Goal: Task Accomplishment & Management: Use online tool/utility

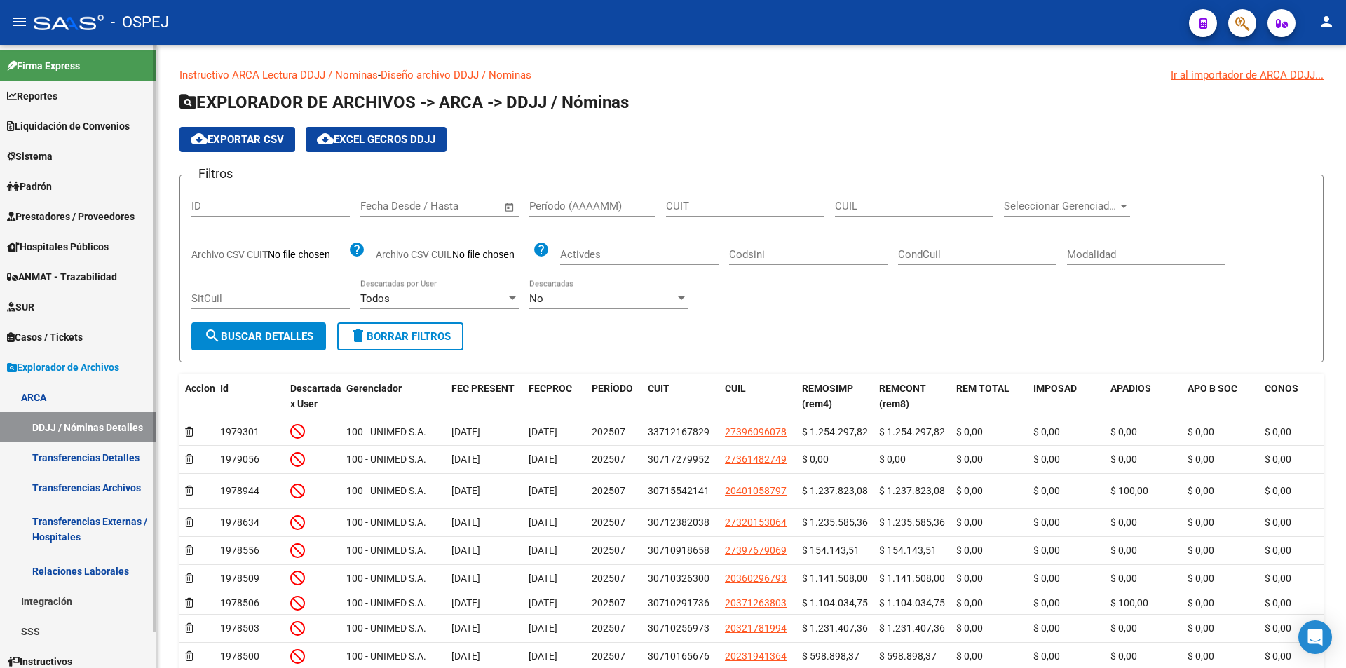
click at [93, 210] on span "Prestadores / Proveedores" at bounding box center [71, 216] width 128 height 15
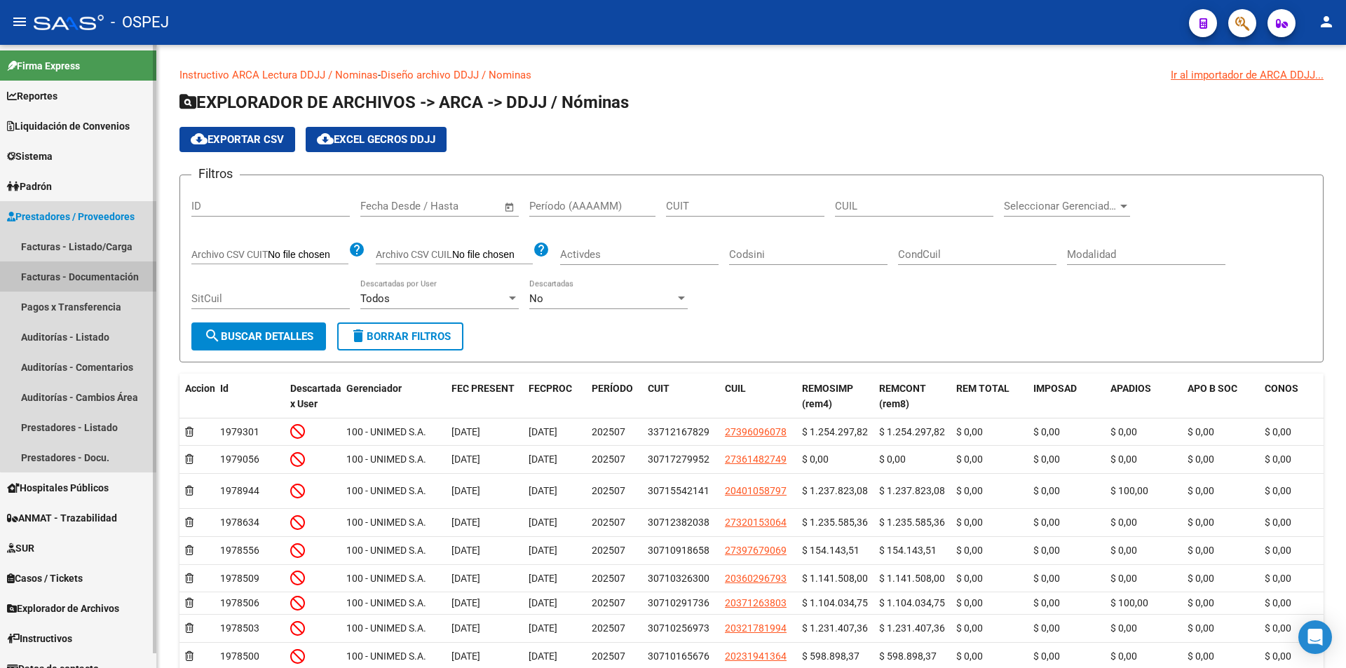
click at [95, 280] on link "Facturas - Documentación" at bounding box center [78, 276] width 156 height 30
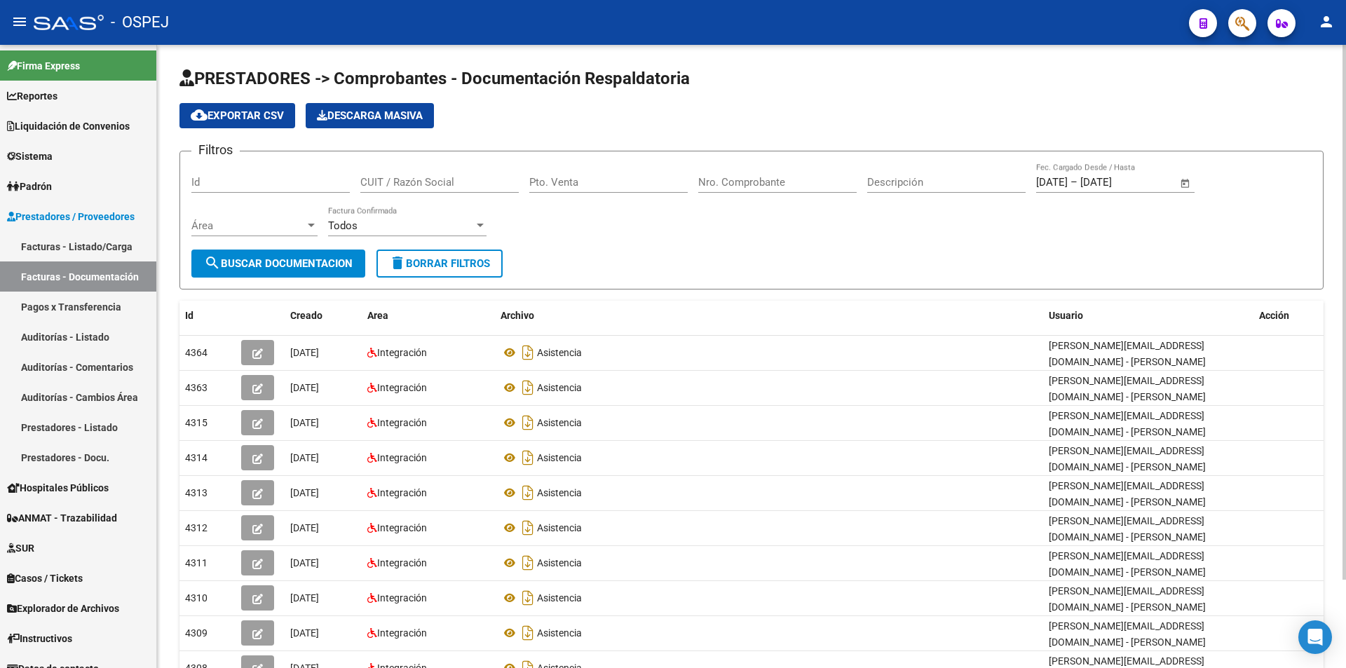
click at [73, 240] on link "Facturas - Listado/Carga" at bounding box center [78, 246] width 156 height 30
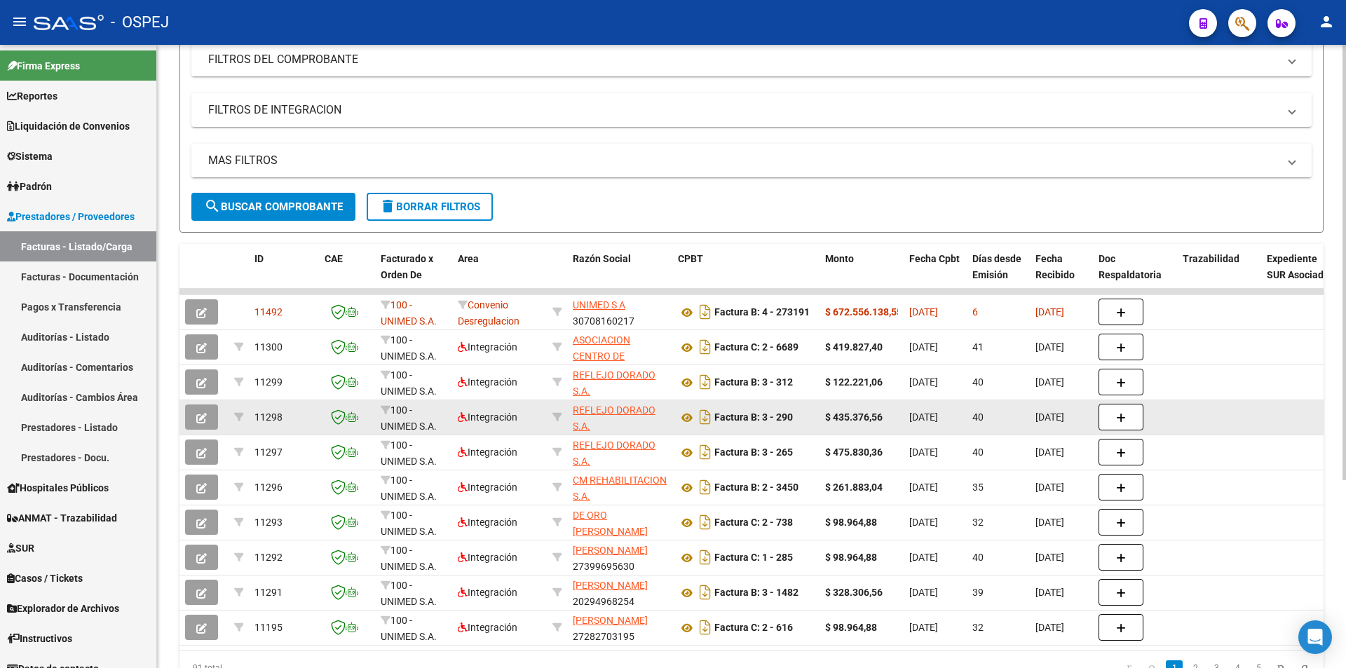
scroll to position [268, 0]
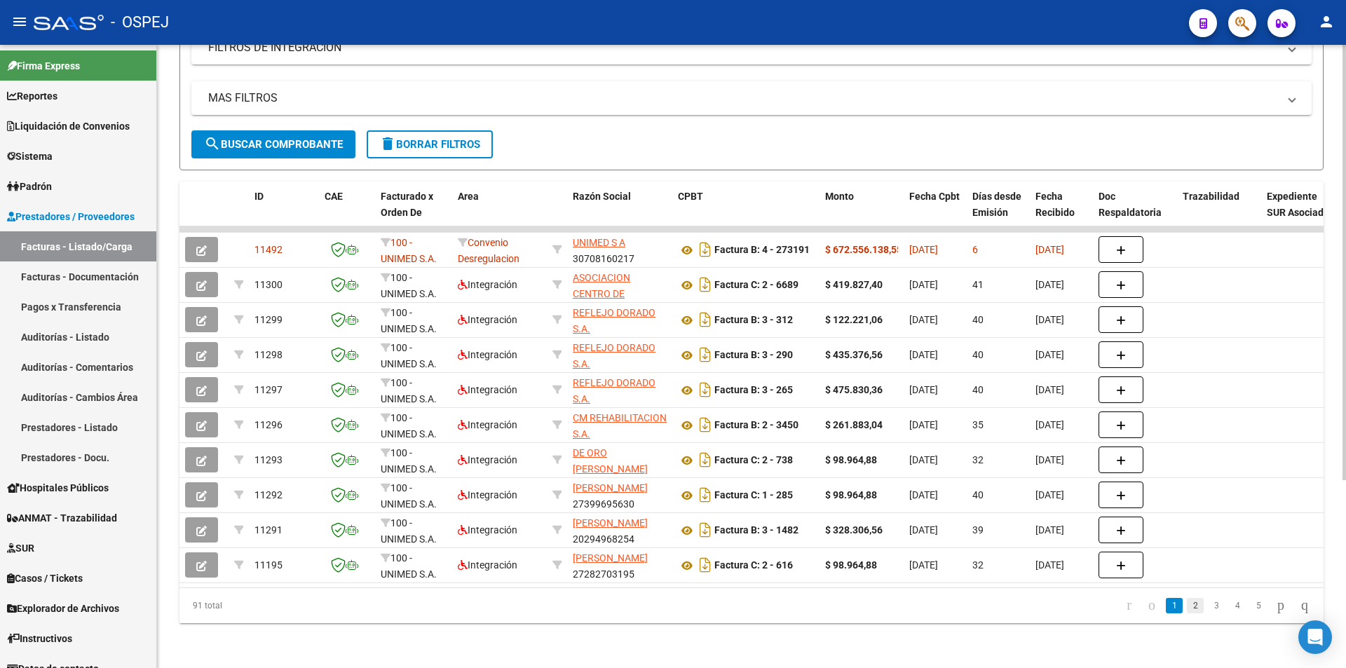
click at [1187, 608] on link "2" at bounding box center [1195, 605] width 17 height 15
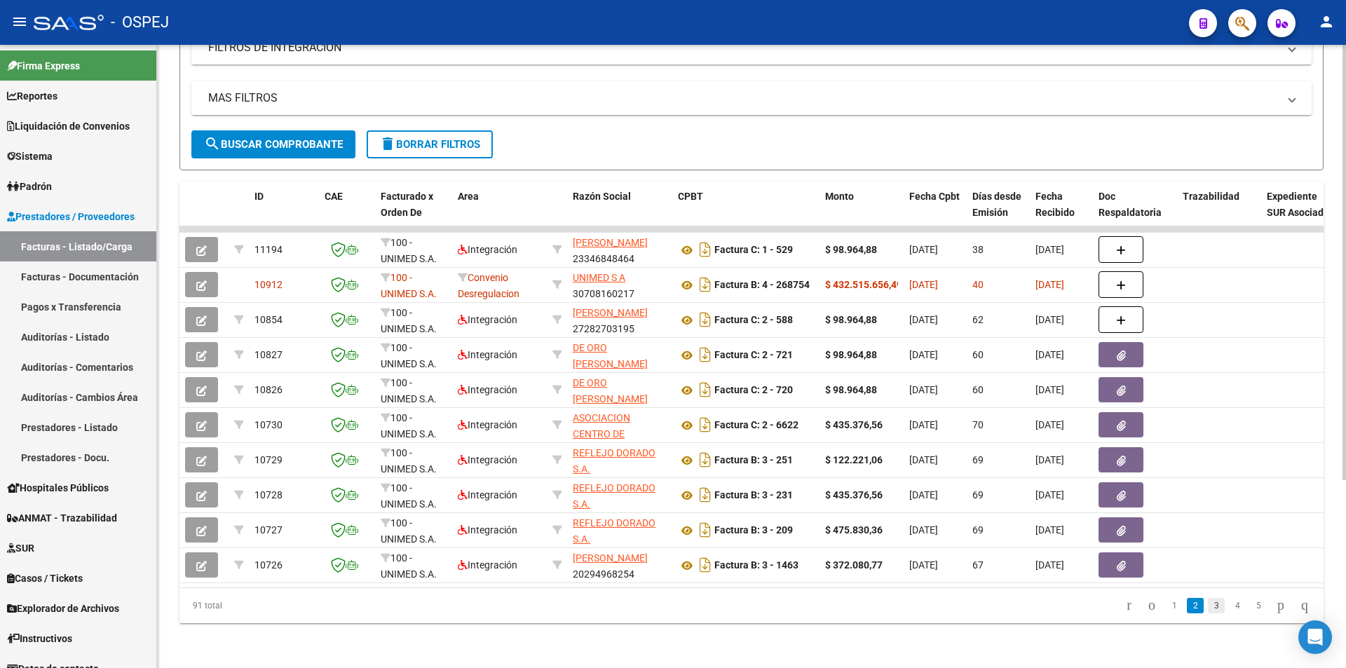
click at [1208, 608] on link "3" at bounding box center [1216, 605] width 17 height 15
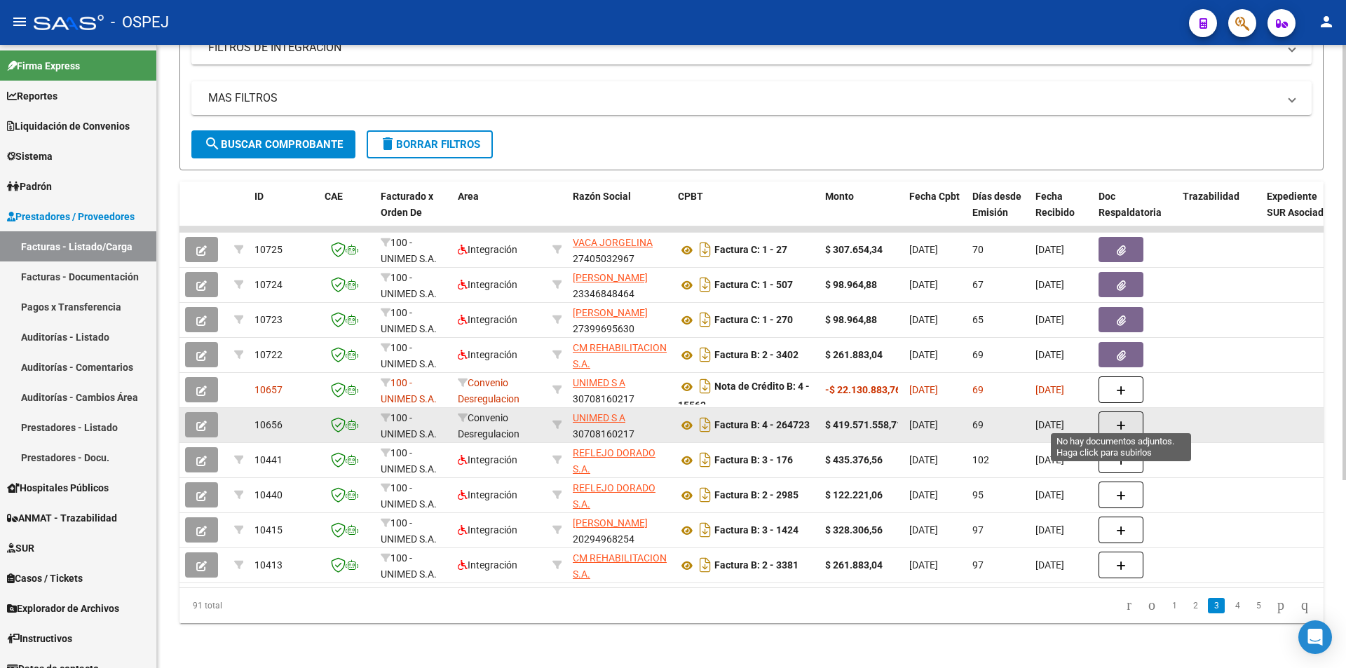
click at [1124, 421] on icon "button" at bounding box center [1121, 426] width 10 height 11
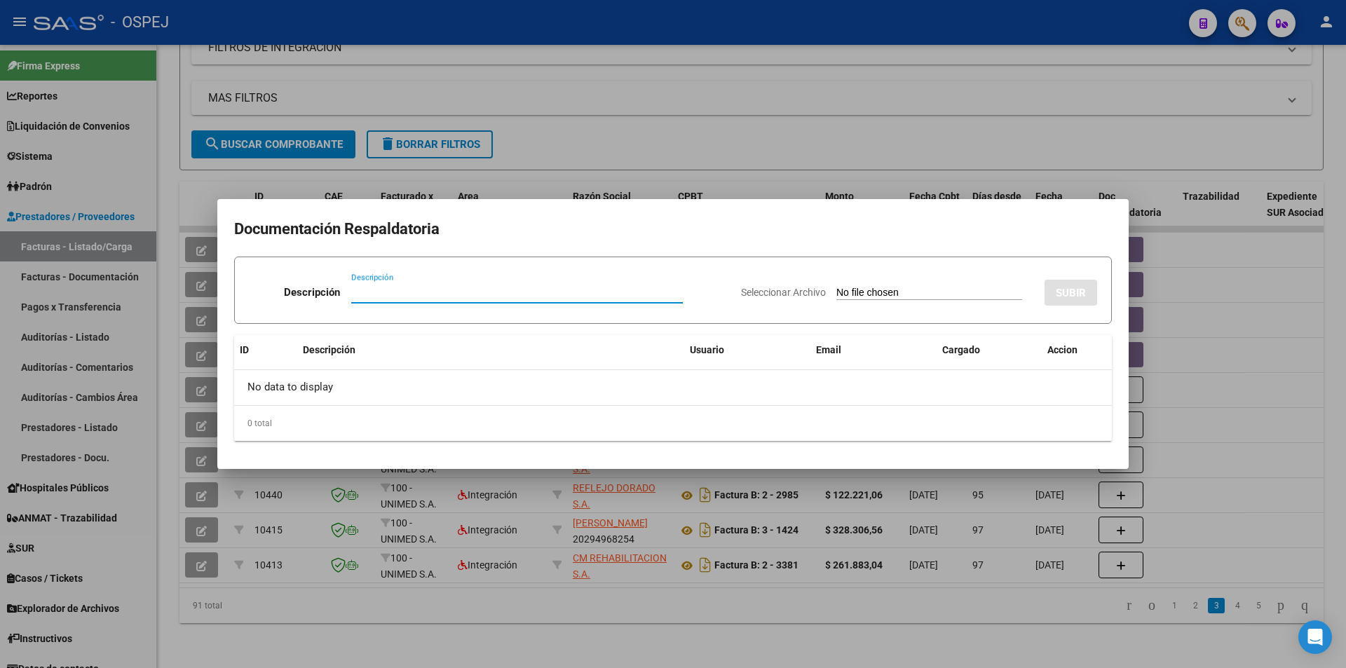
click at [1260, 290] on div at bounding box center [673, 334] width 1346 height 668
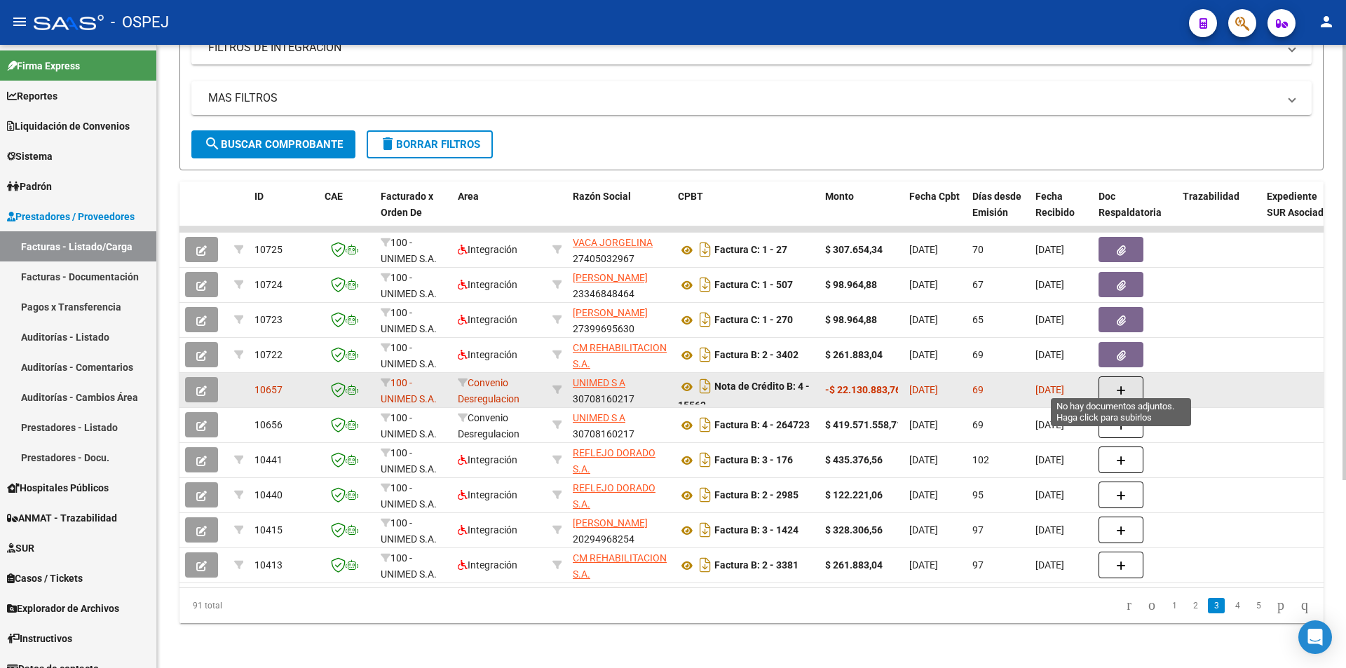
click at [1122, 386] on icon "button" at bounding box center [1121, 391] width 10 height 11
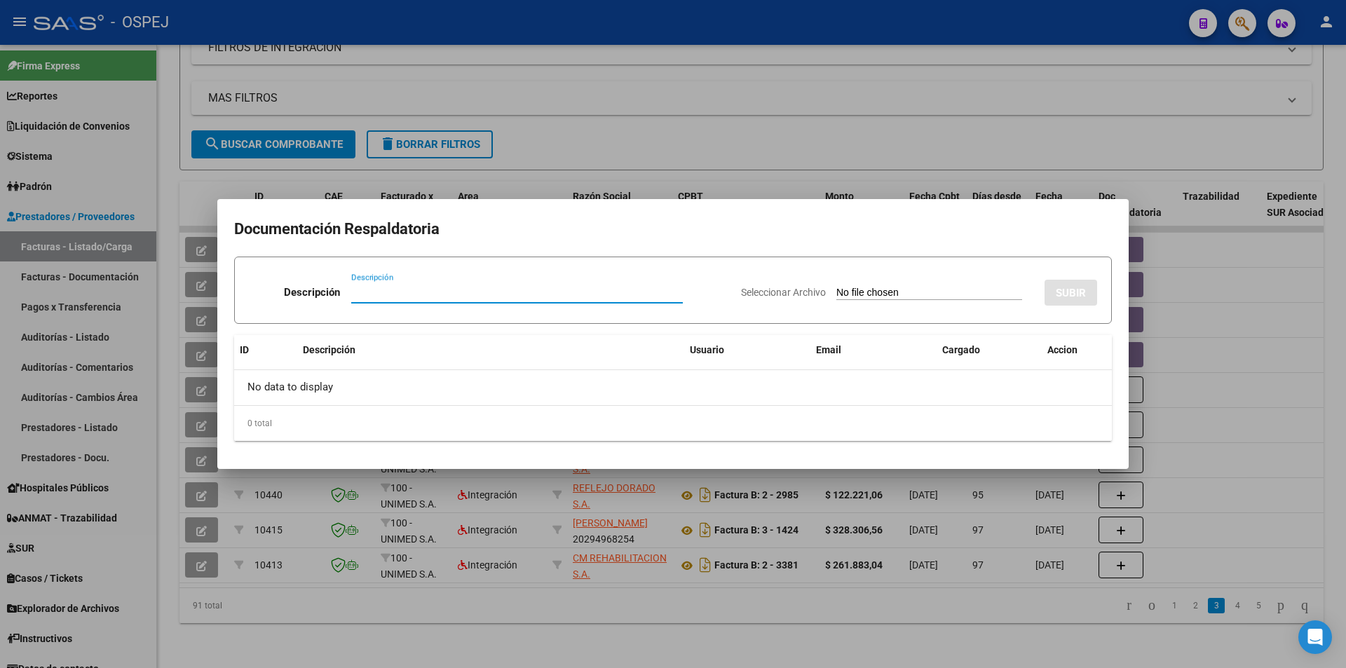
click at [1246, 408] on div at bounding box center [673, 334] width 1346 height 668
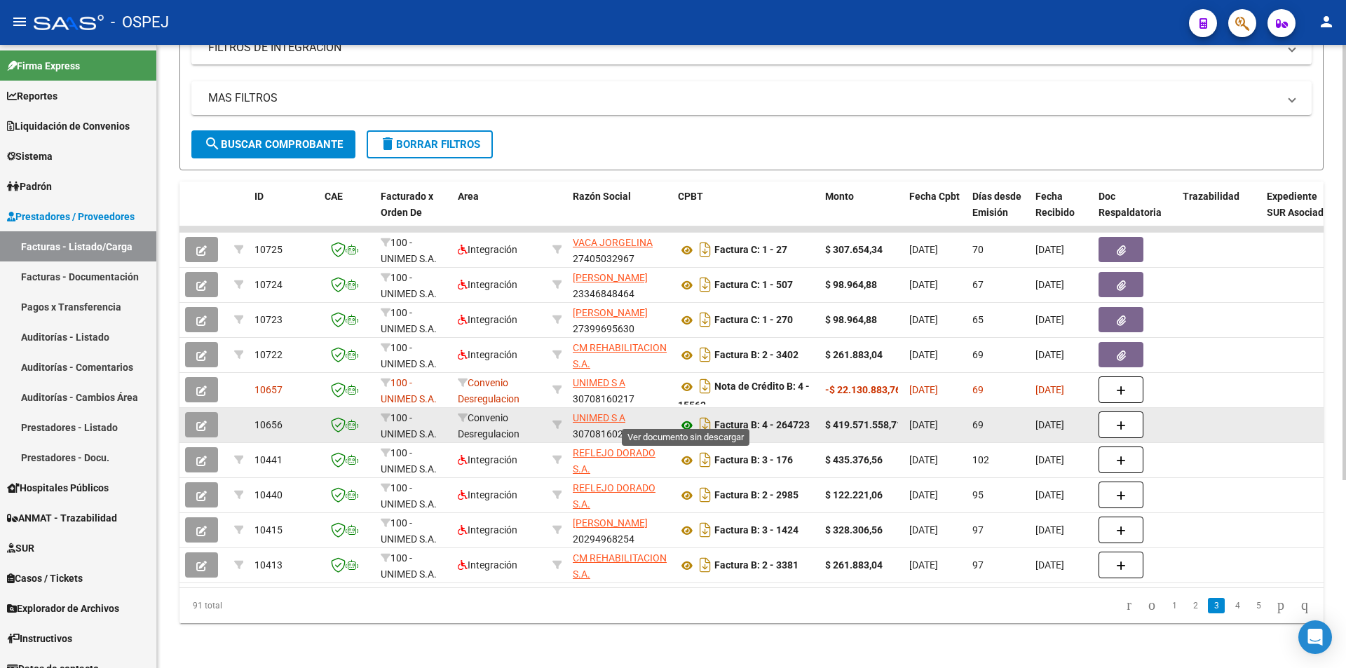
click at [685, 417] on icon at bounding box center [687, 425] width 18 height 17
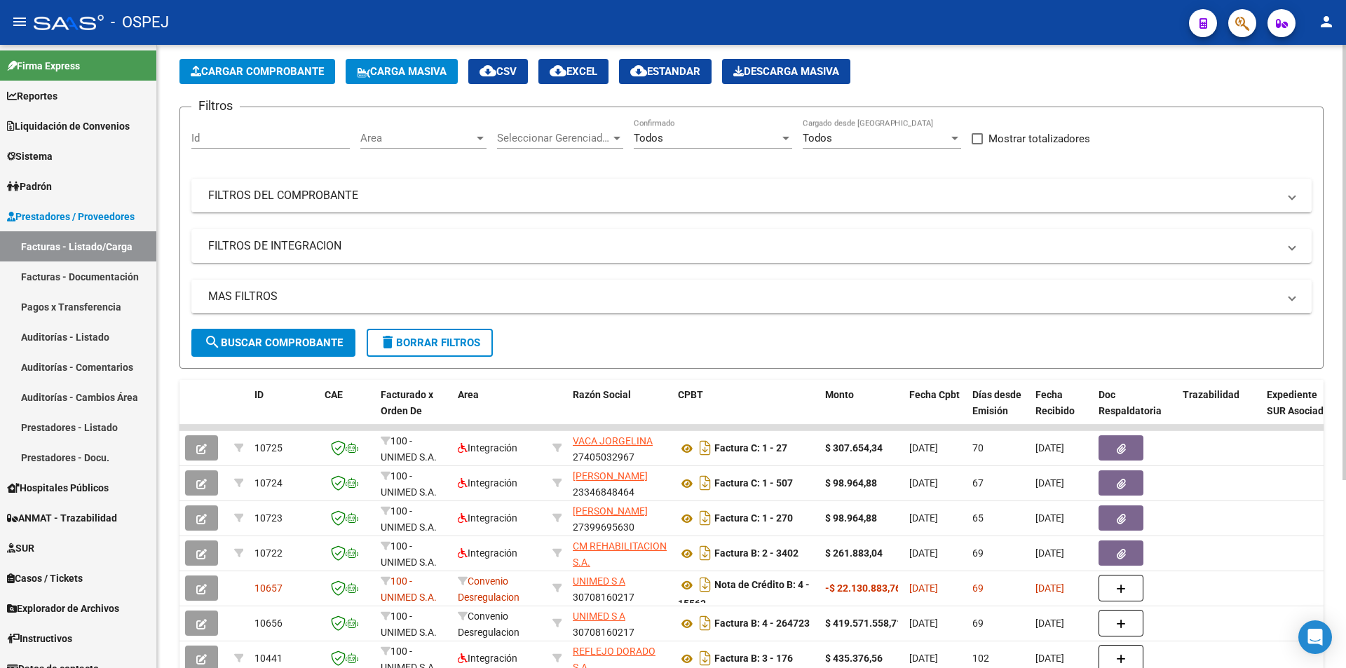
scroll to position [58, 0]
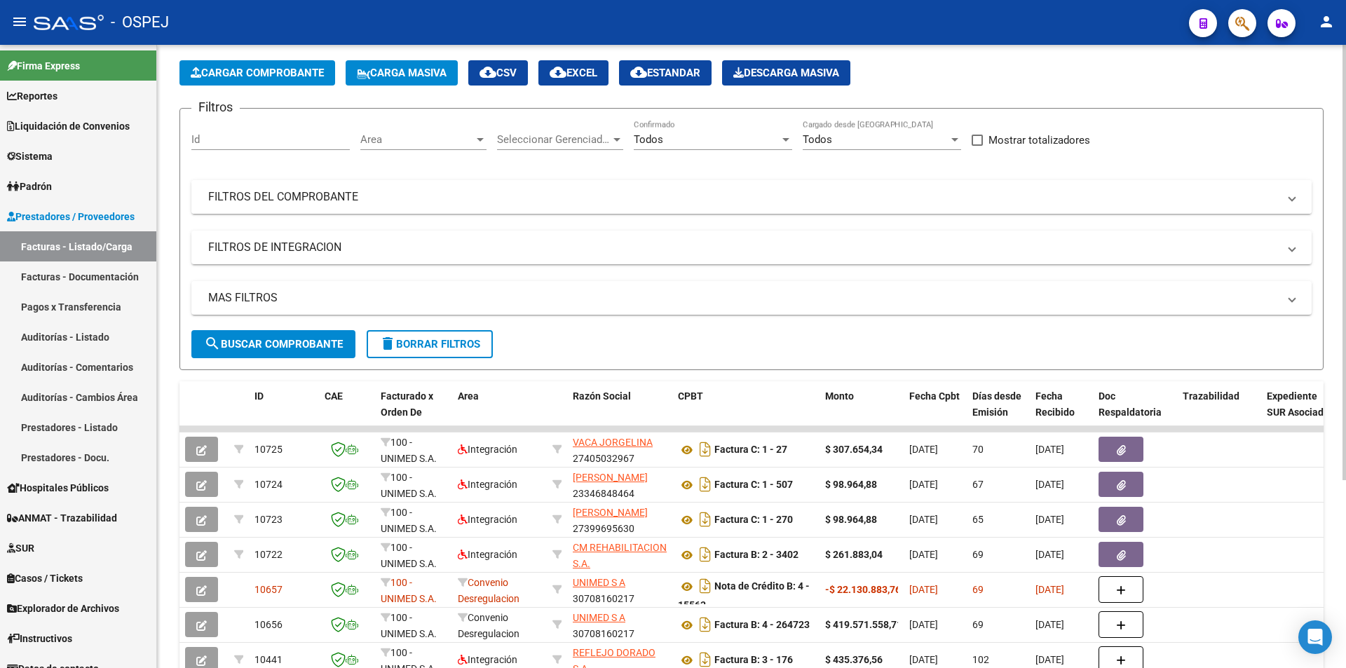
click at [417, 204] on mat-panel-title "FILTROS DEL COMPROBANTE" at bounding box center [743, 196] width 1070 height 15
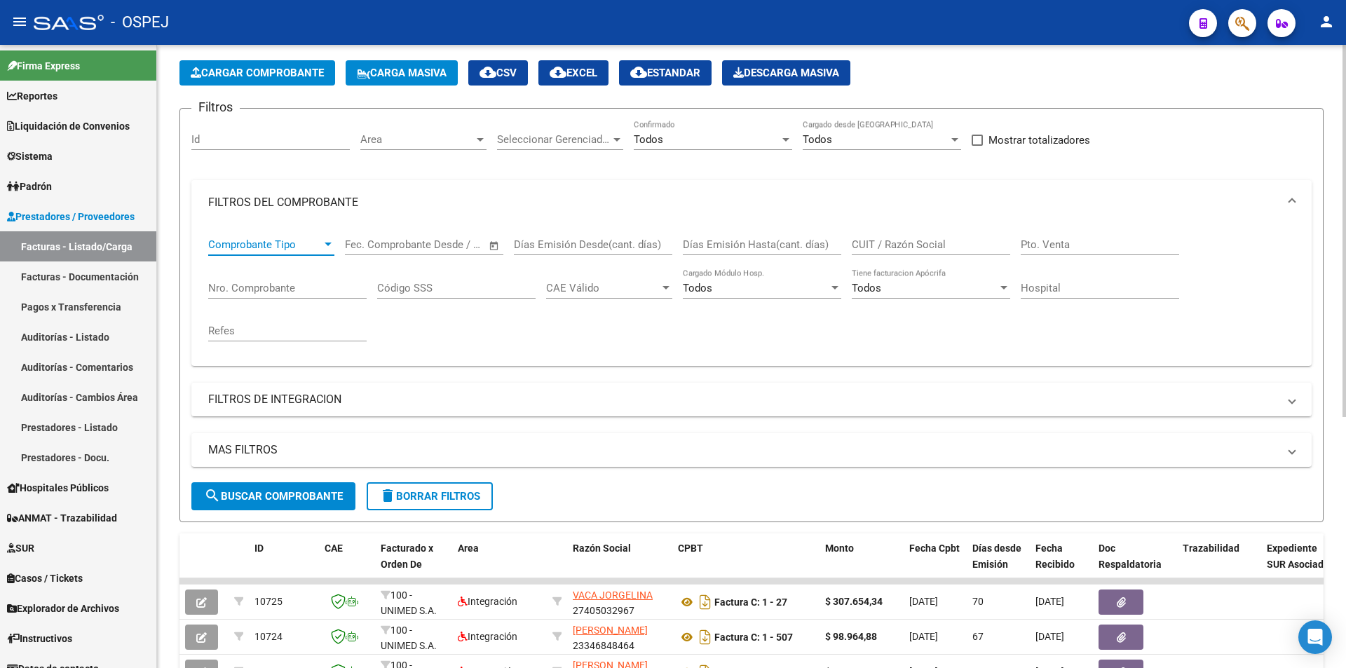
click at [282, 247] on span "Comprobante Tipo" at bounding box center [265, 244] width 114 height 13
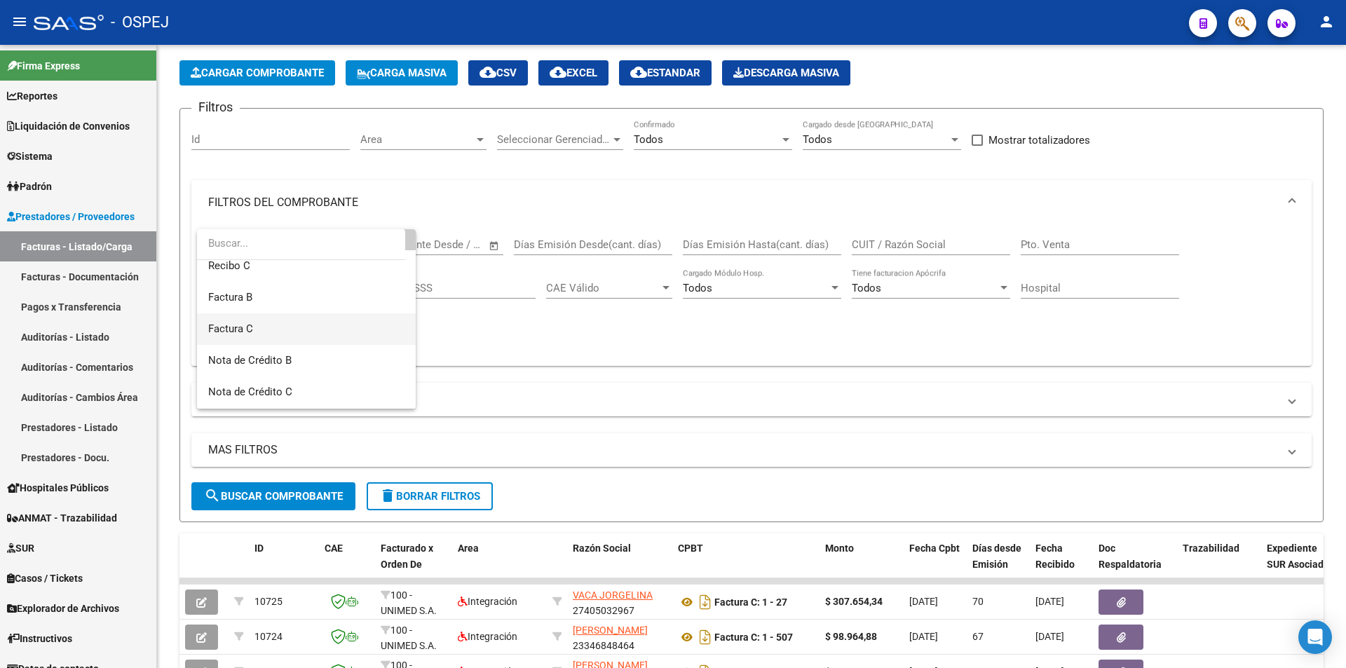
scroll to position [0, 0]
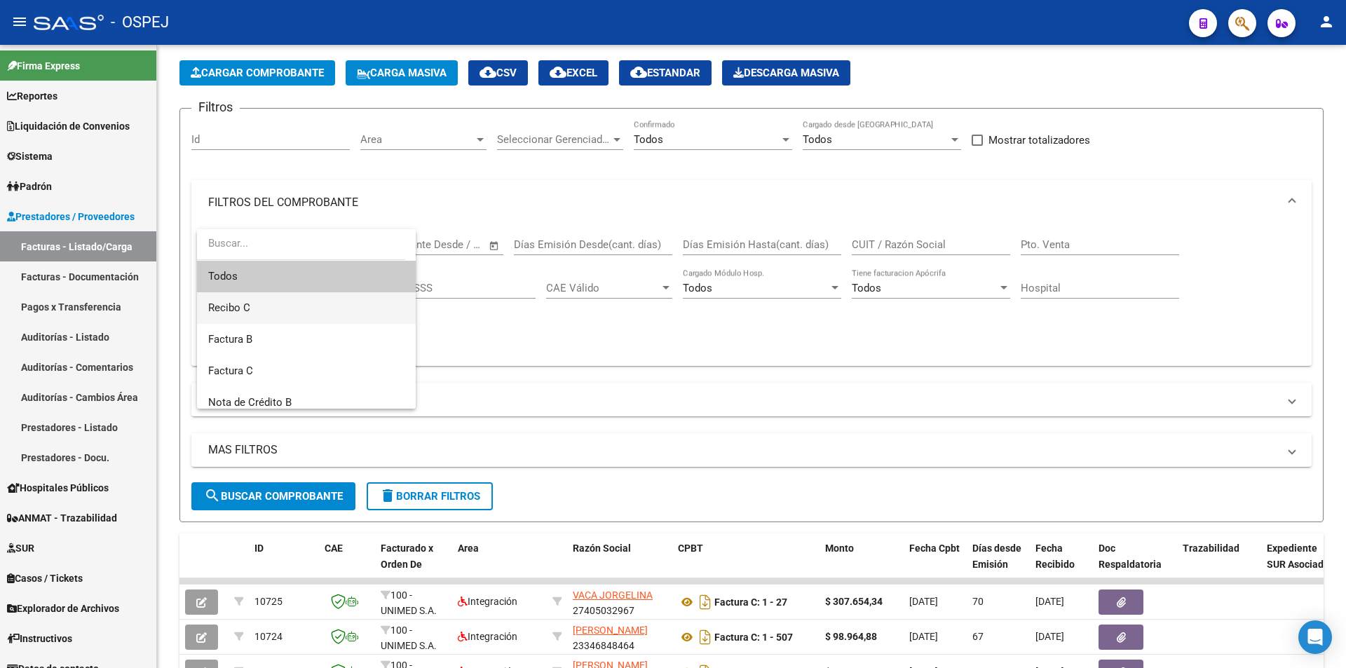
click at [318, 309] on span "Recibo C" at bounding box center [306, 308] width 196 height 32
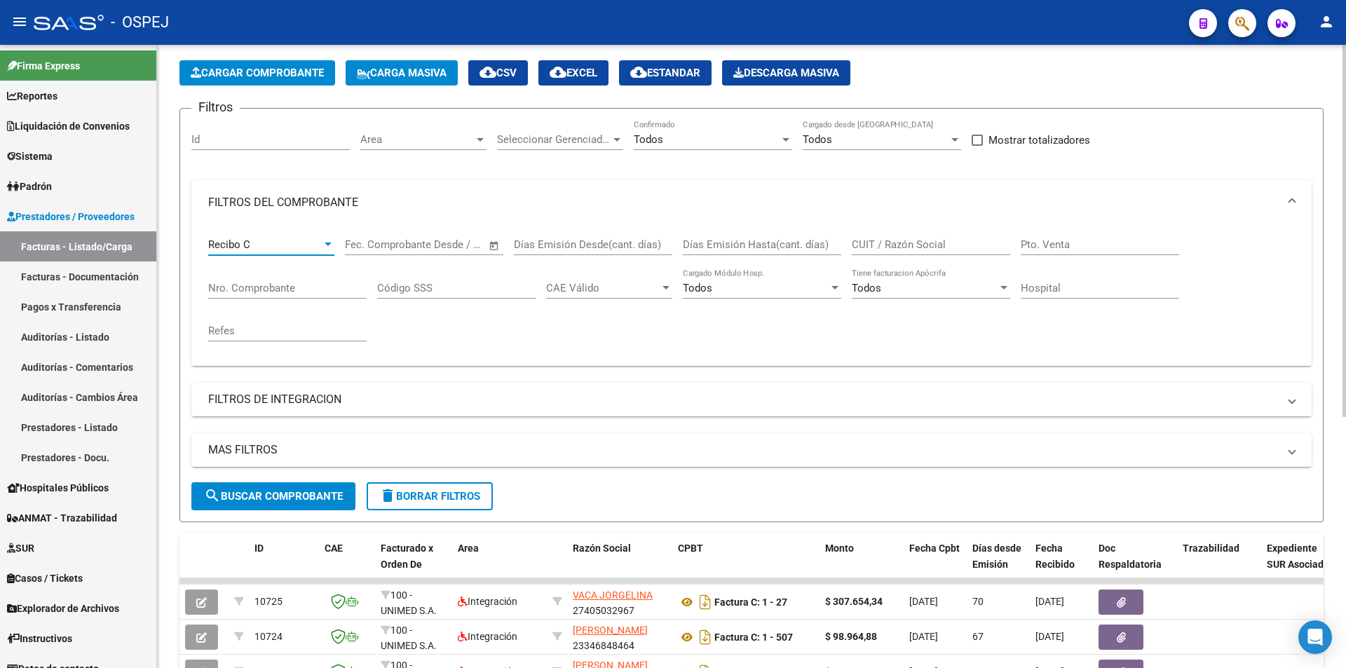
click at [294, 495] on span "search Buscar Comprobante" at bounding box center [273, 496] width 139 height 13
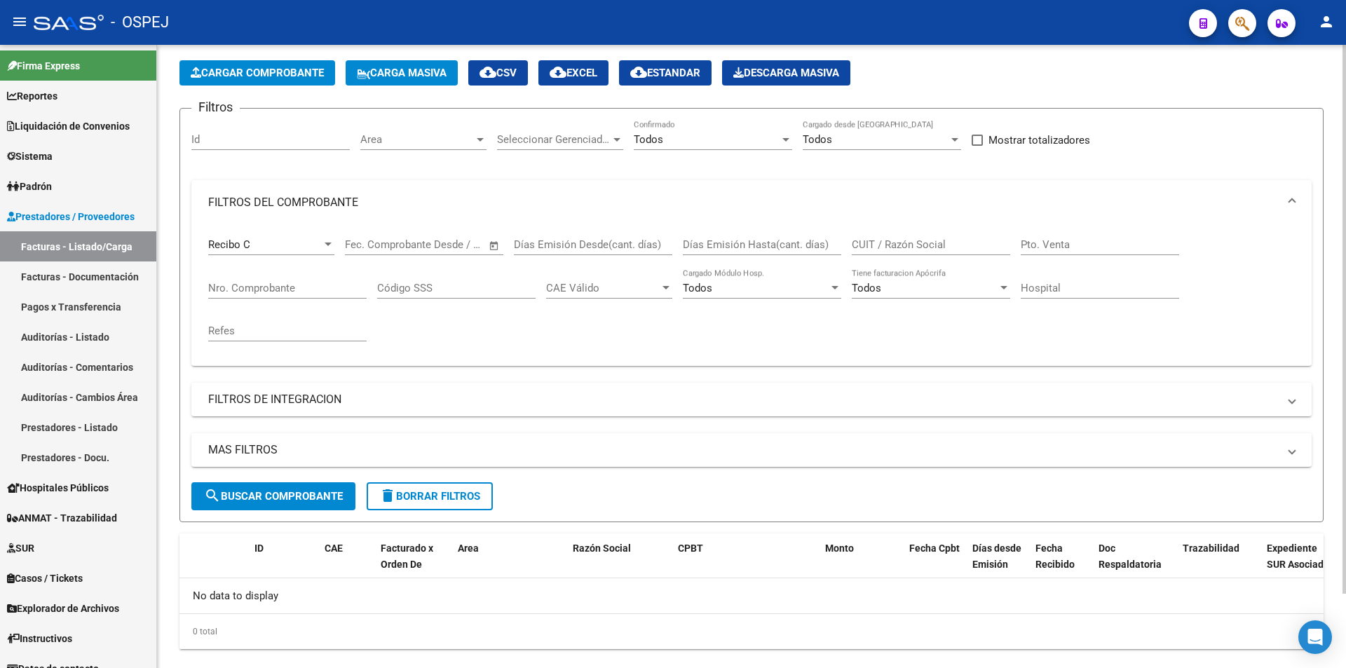
click at [251, 243] on div "Recibo C" at bounding box center [265, 244] width 114 height 13
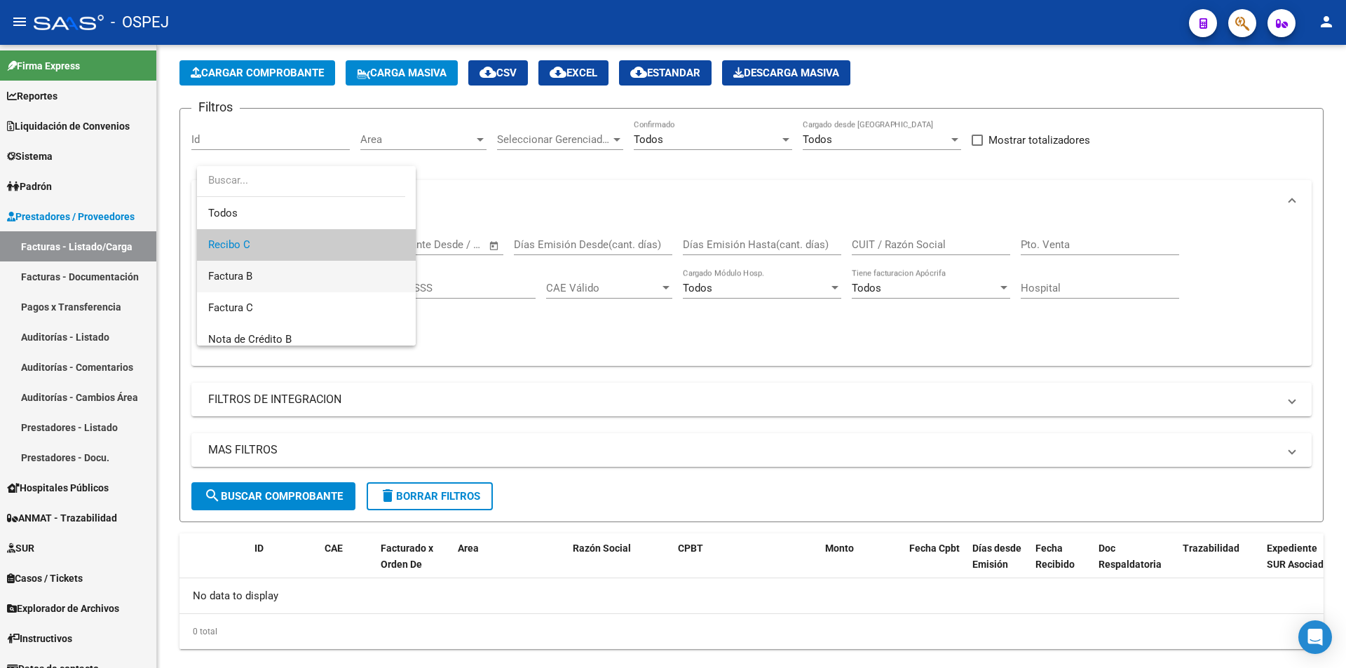
click at [279, 280] on span "Factura B" at bounding box center [306, 277] width 196 height 32
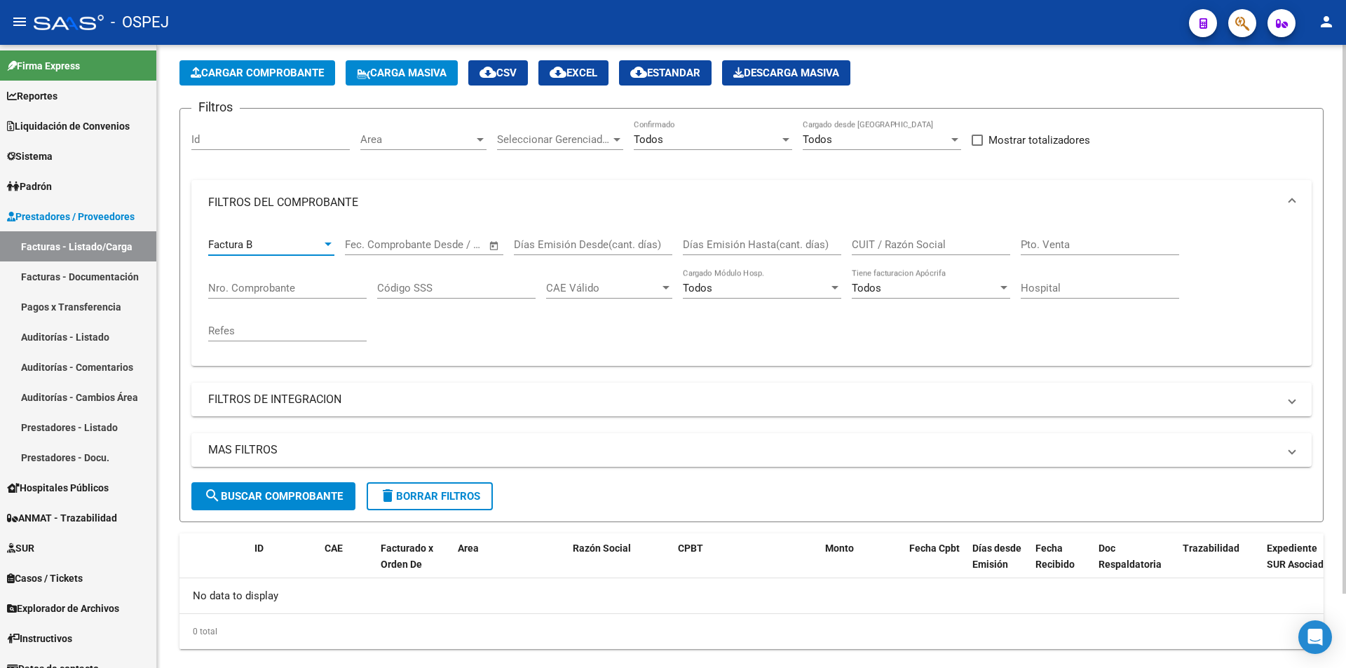
click at [293, 242] on div "Factura B" at bounding box center [265, 244] width 114 height 13
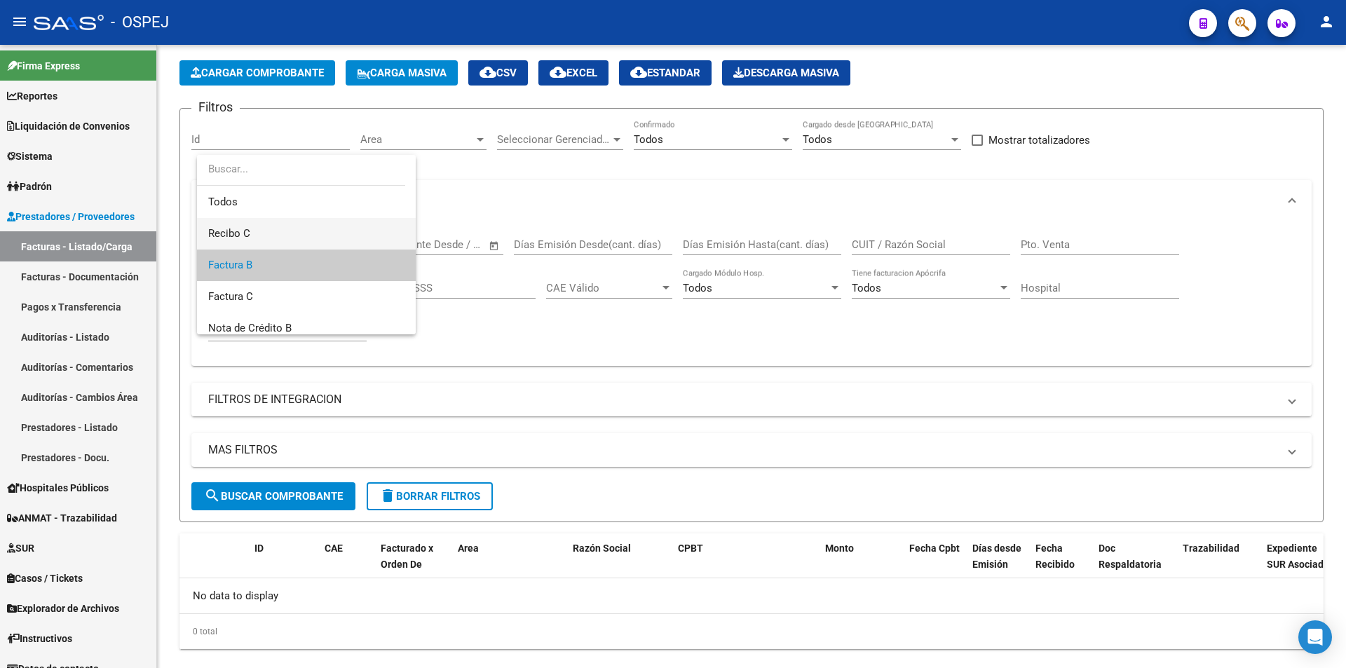
click at [287, 236] on span "Recibo C" at bounding box center [306, 234] width 196 height 32
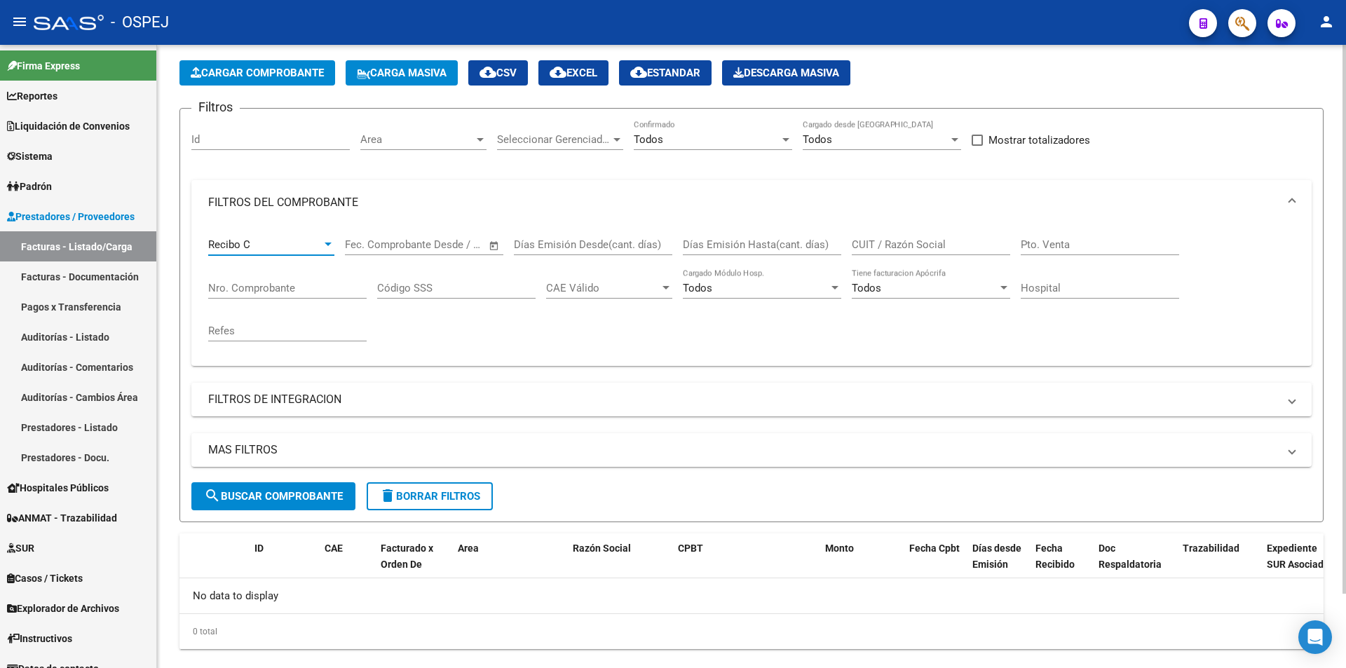
click at [264, 493] on span "search Buscar Comprobante" at bounding box center [273, 496] width 139 height 13
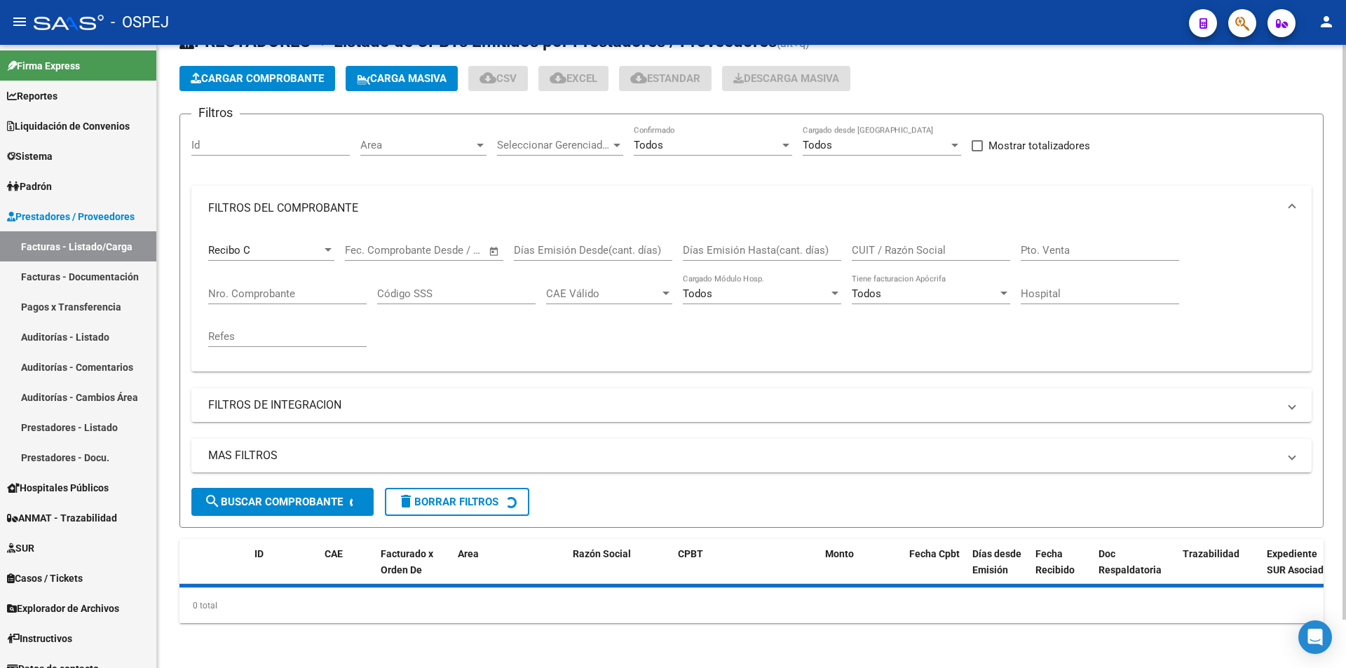
scroll to position [58, 0]
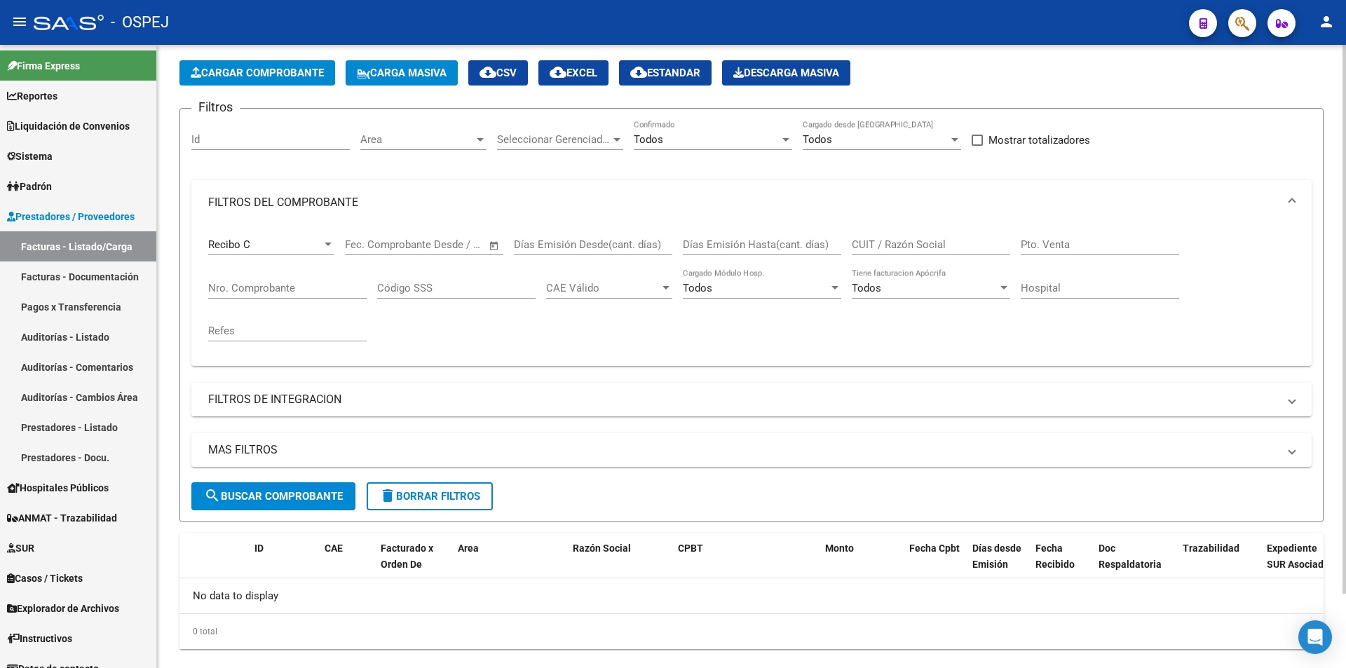
click at [242, 247] on span "Recibo C" at bounding box center [229, 244] width 42 height 13
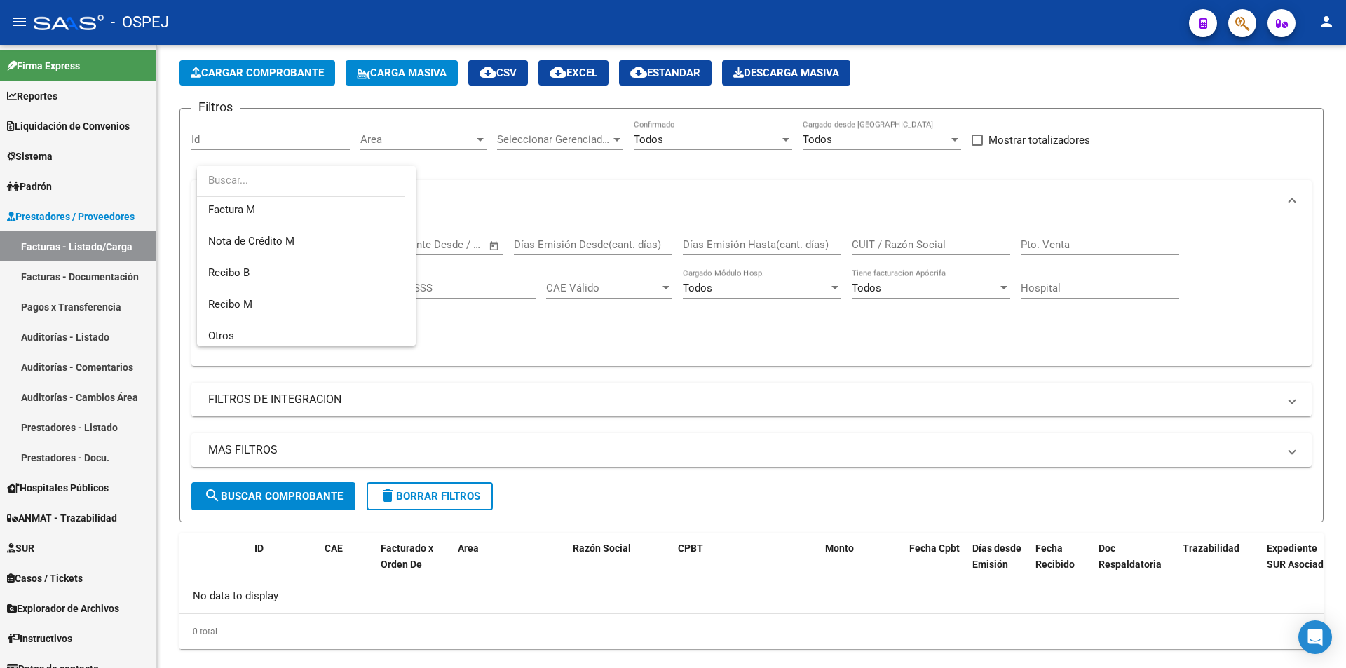
scroll to position [280, 0]
click at [294, 250] on span "Recibo B" at bounding box center [306, 249] width 196 height 32
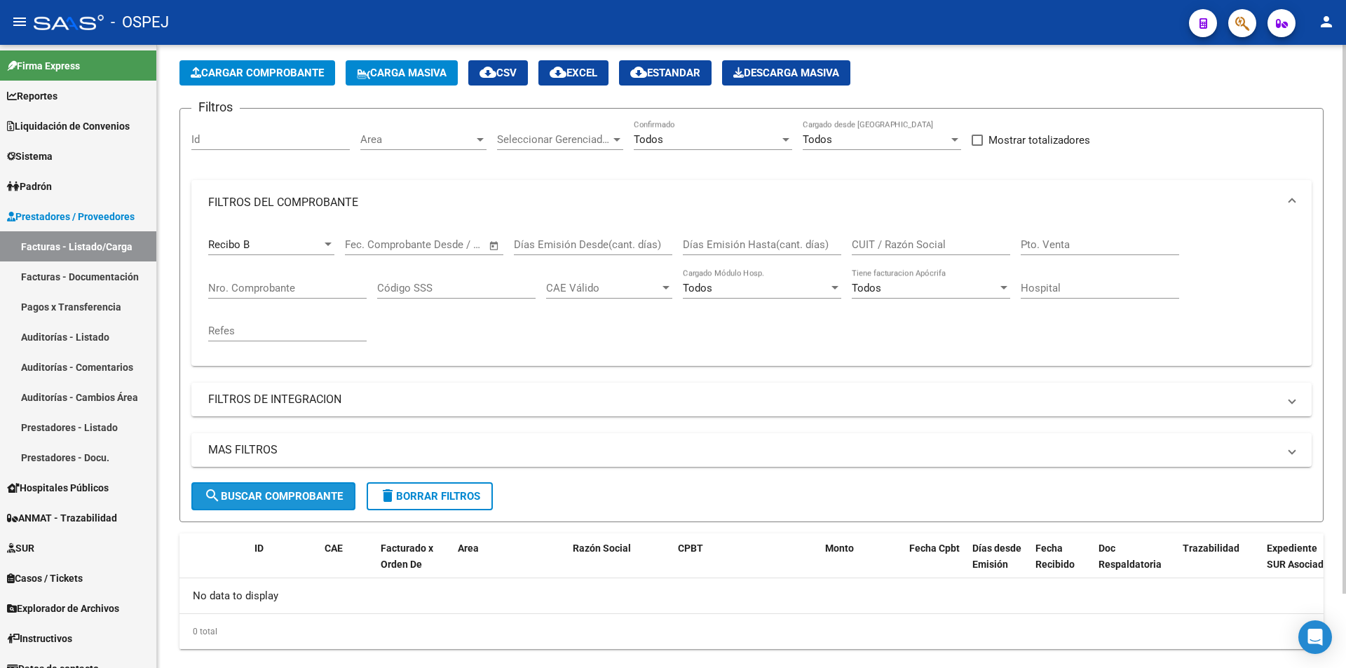
click at [272, 483] on button "search Buscar Comprobante" at bounding box center [273, 496] width 164 height 28
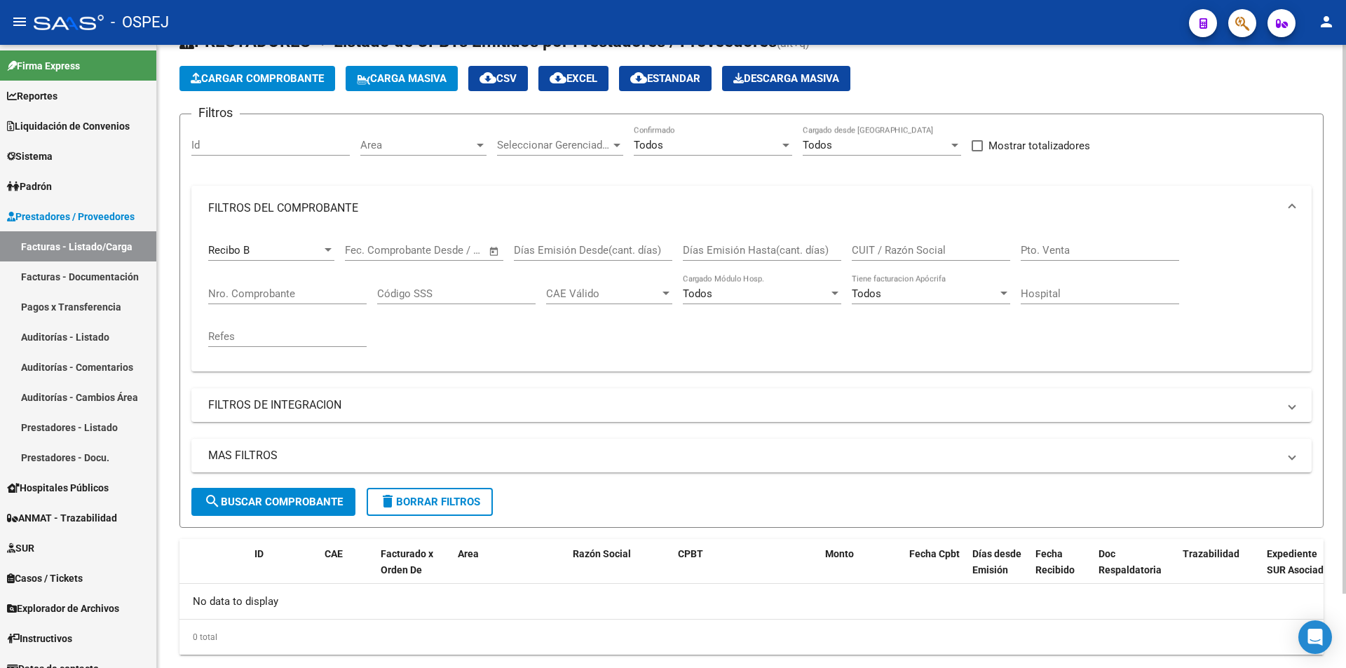
scroll to position [58, 0]
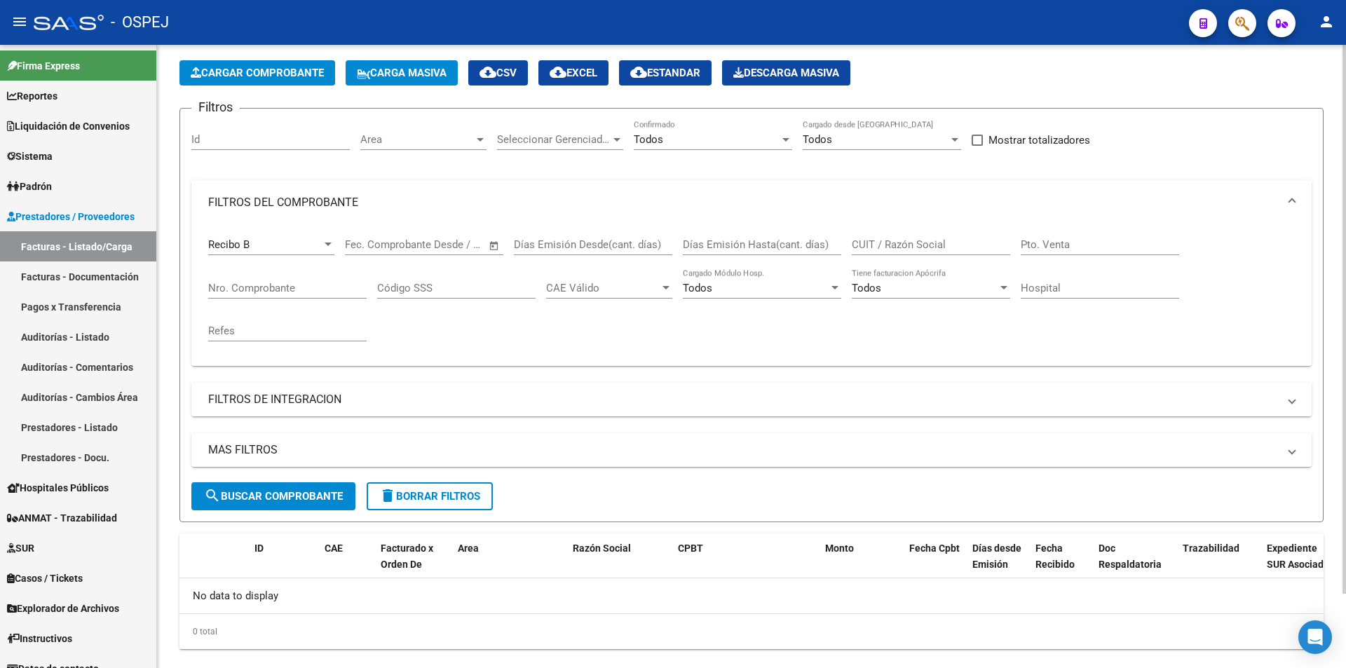
click at [252, 237] on div "Recibo B Comprobante Tipo" at bounding box center [271, 240] width 126 height 30
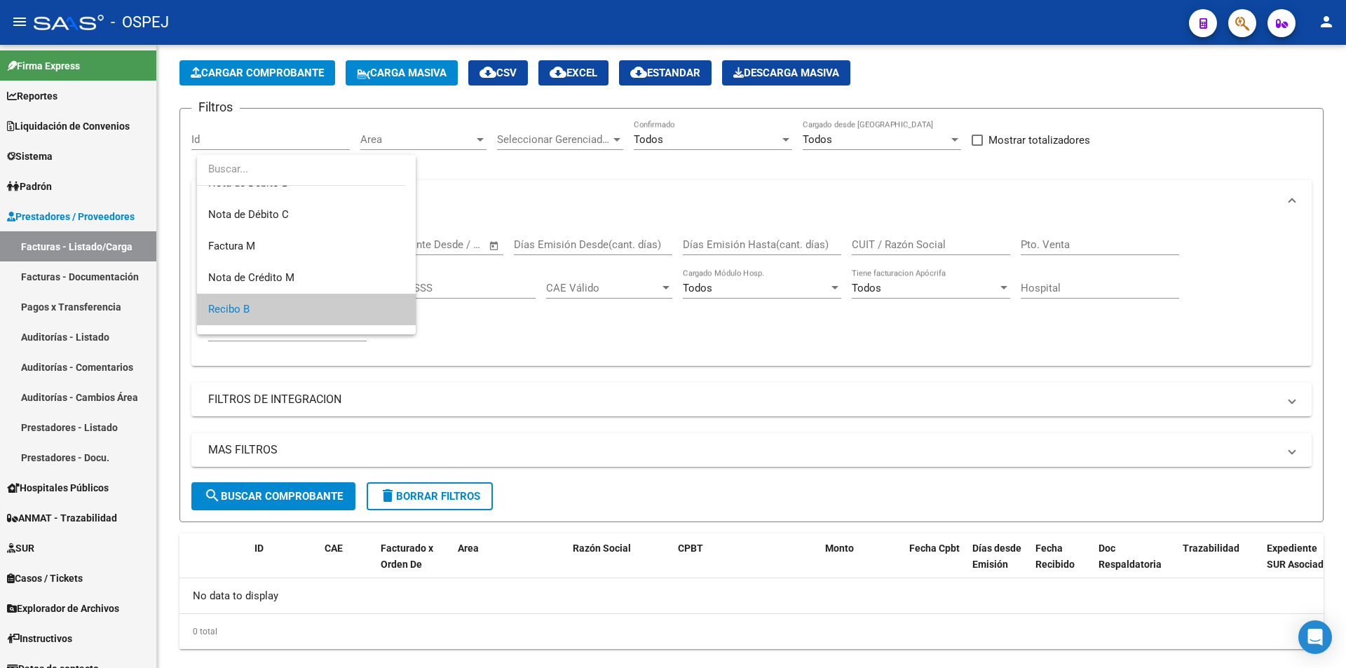
scroll to position [0, 0]
click at [544, 399] on div at bounding box center [673, 334] width 1346 height 668
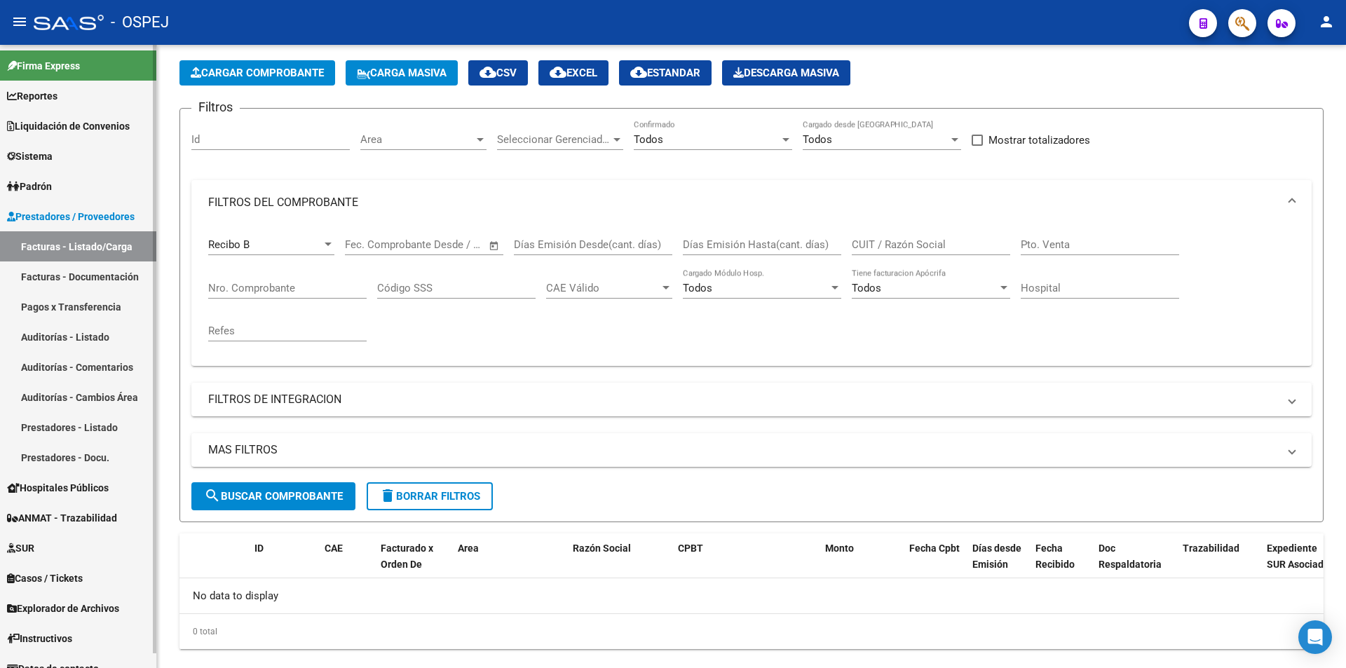
click at [116, 454] on link "Prestadores - Docu." at bounding box center [78, 457] width 156 height 30
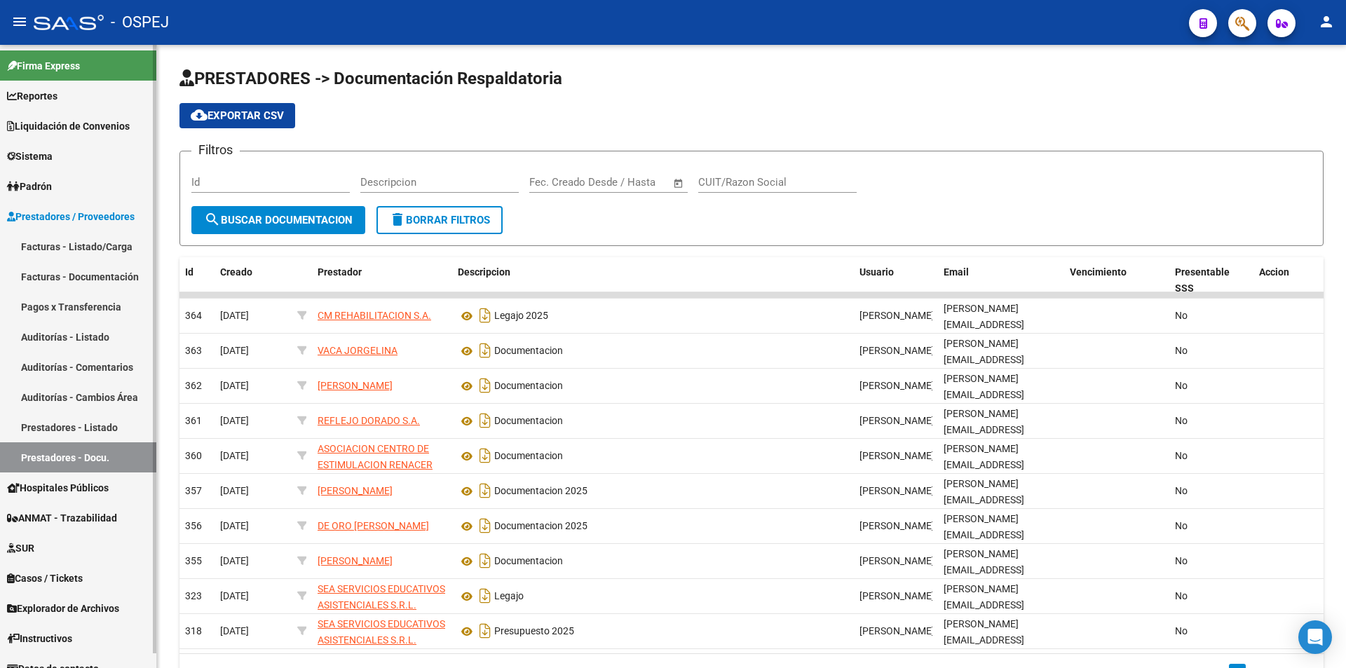
click at [109, 429] on link "Prestadores - Listado" at bounding box center [78, 427] width 156 height 30
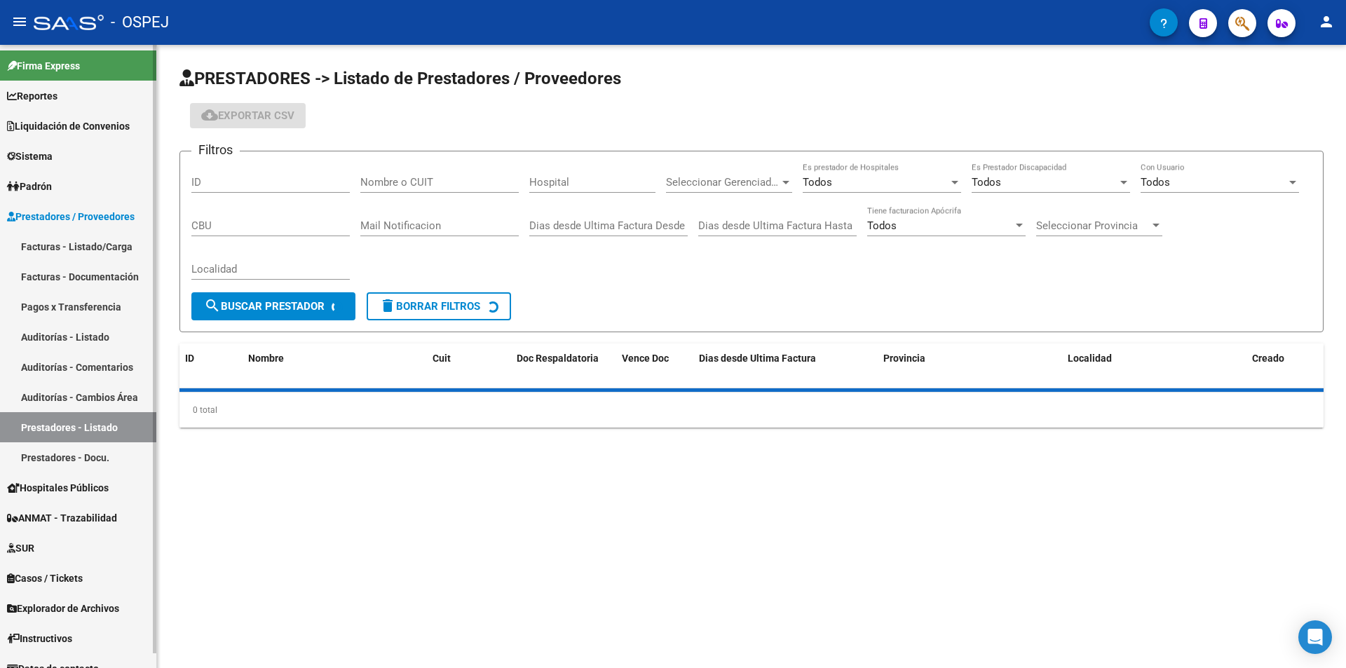
click at [109, 400] on link "Auditorías - Cambios Área" at bounding box center [78, 397] width 156 height 30
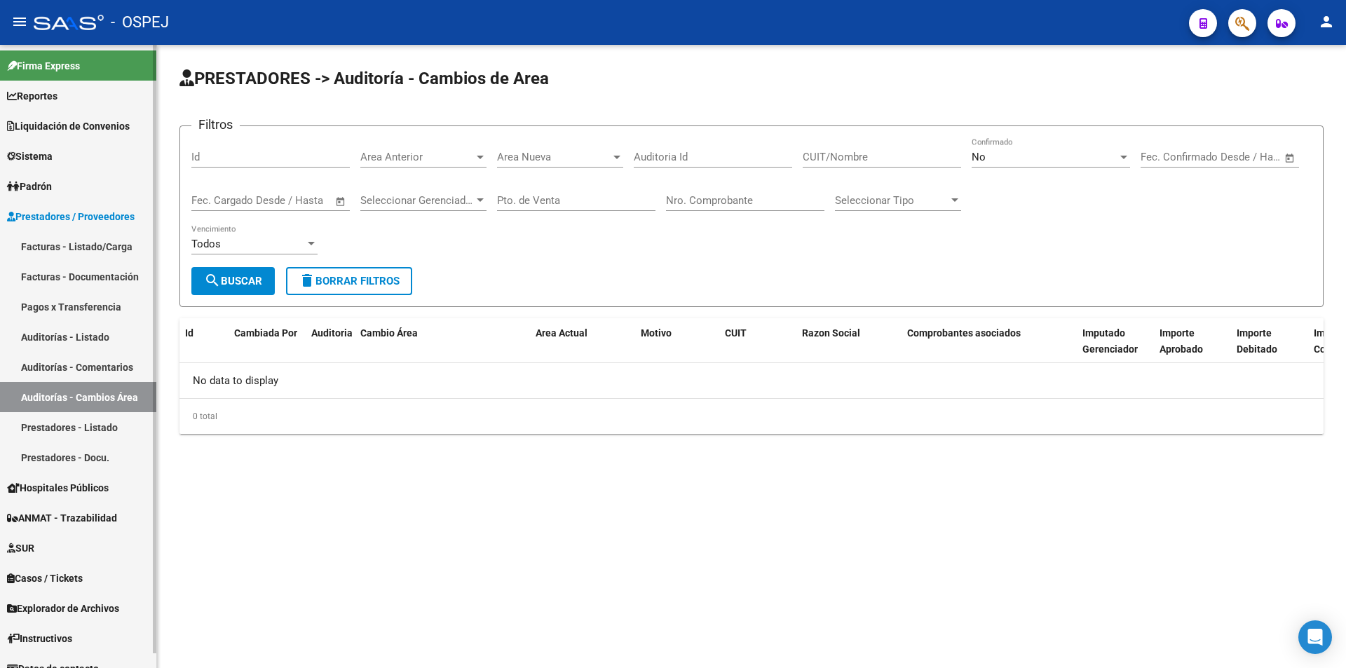
click at [110, 369] on link "Auditorías - Comentarios" at bounding box center [78, 367] width 156 height 30
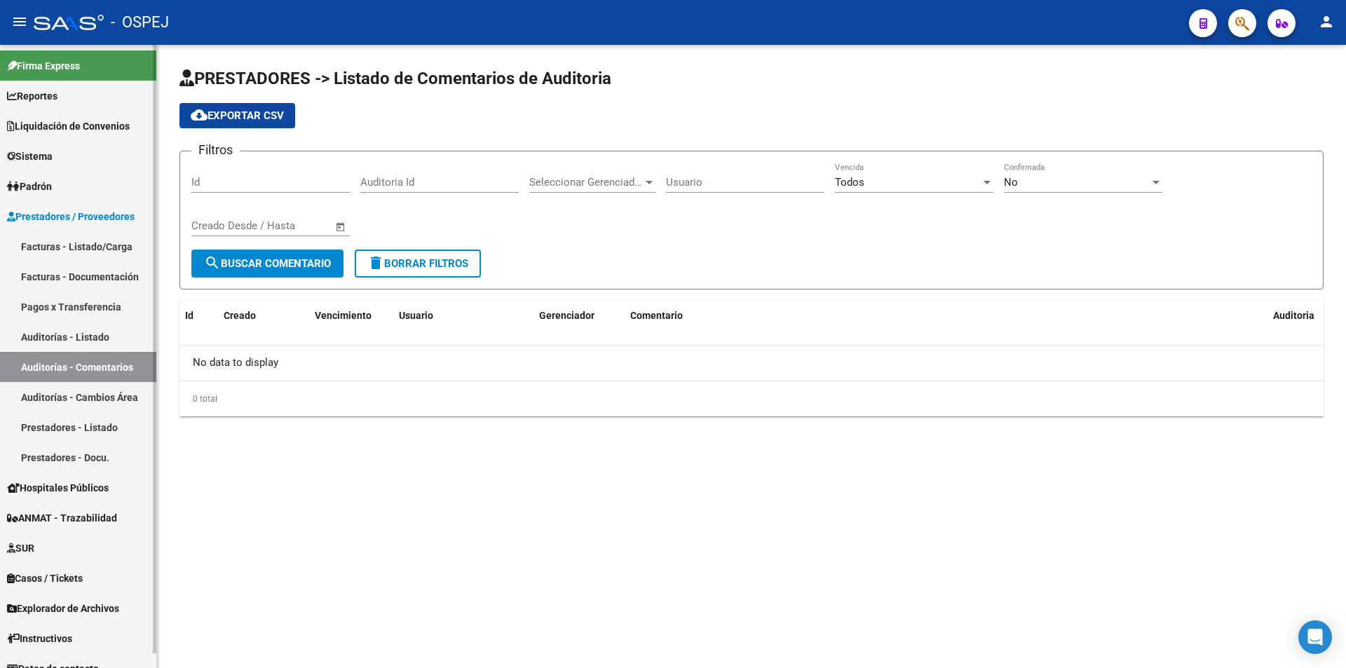
click at [115, 339] on link "Auditorías - Listado" at bounding box center [78, 337] width 156 height 30
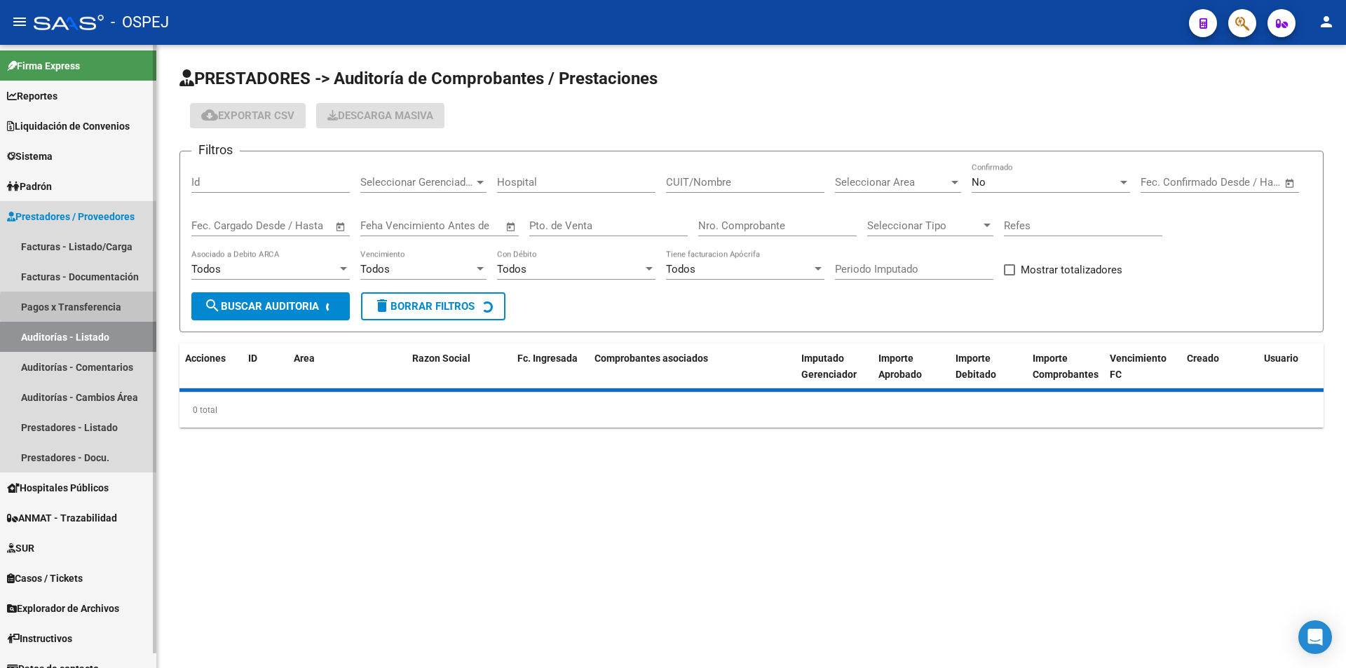
click at [118, 307] on link "Pagos x Transferencia" at bounding box center [78, 307] width 156 height 30
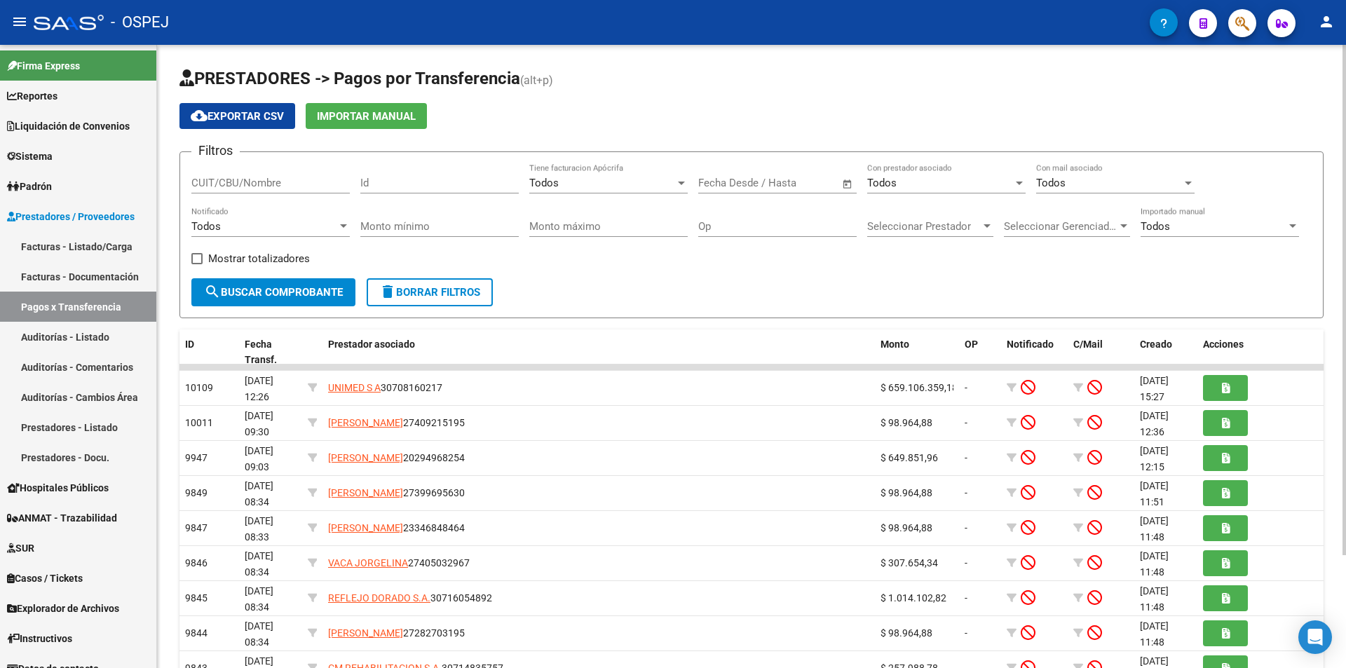
click at [608, 187] on div "Todos" at bounding box center [602, 183] width 146 height 13
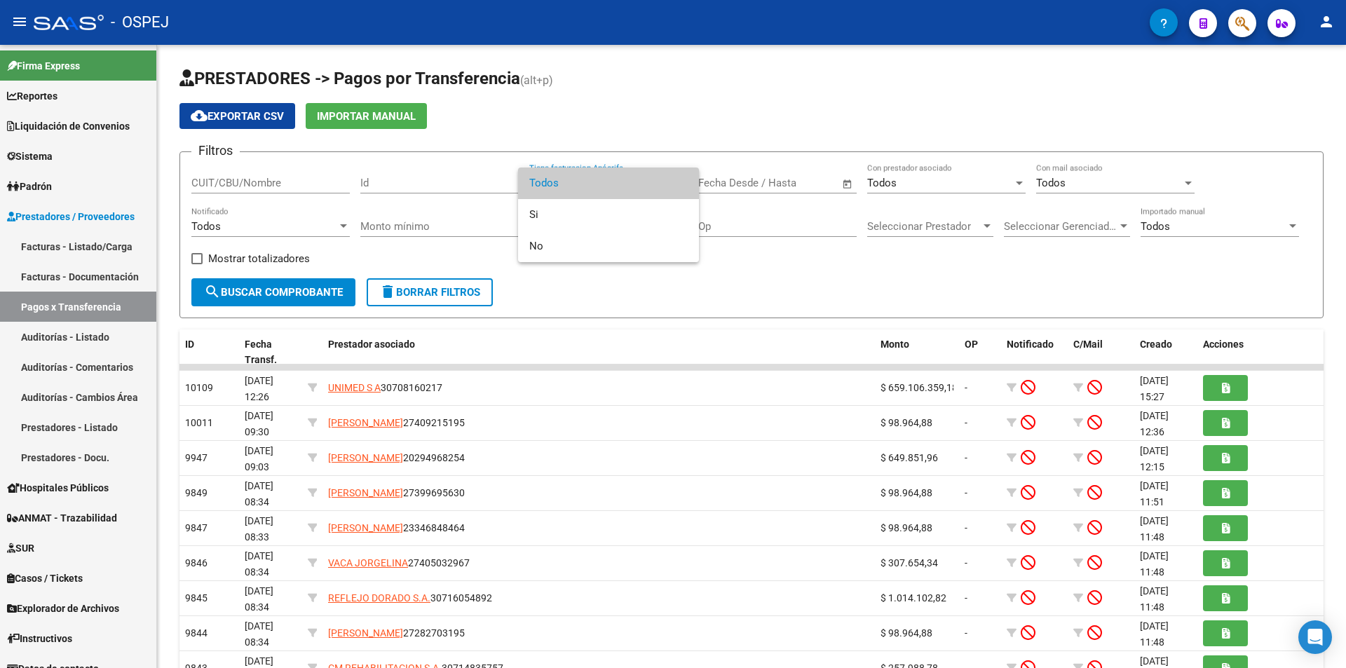
click at [601, 314] on div at bounding box center [673, 334] width 1346 height 668
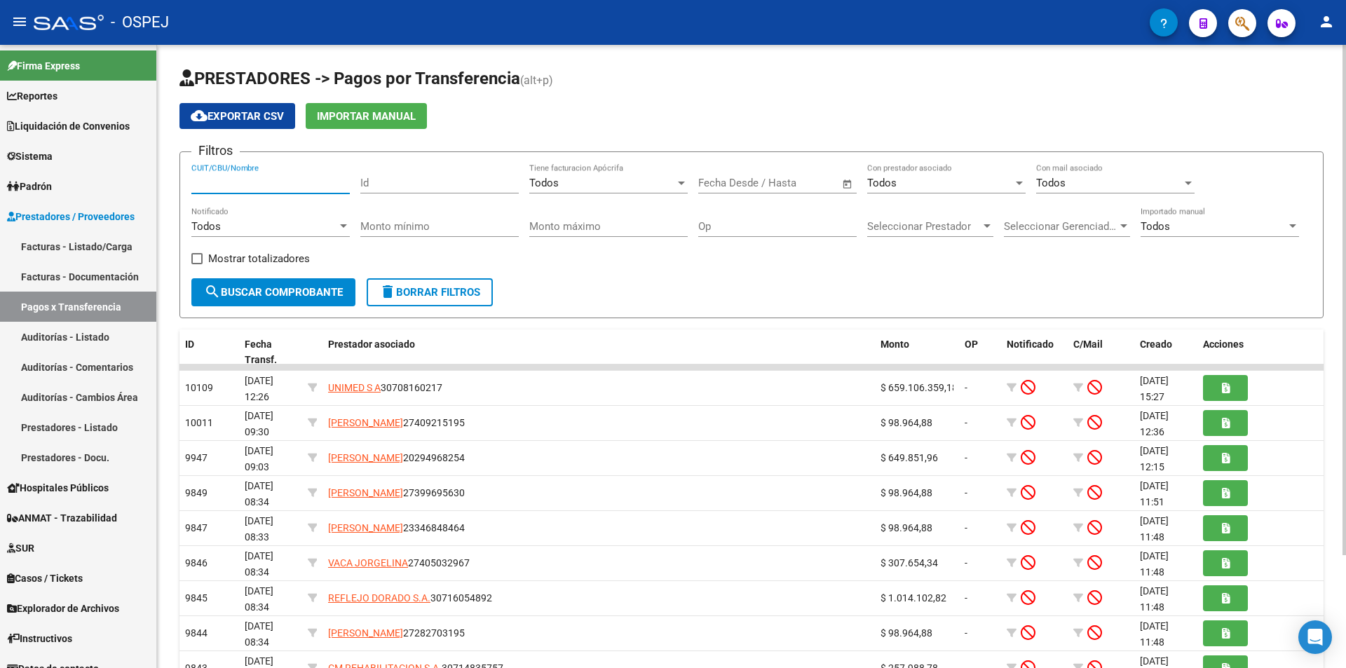
click at [236, 181] on input "CUIT/CBU/Nombre" at bounding box center [270, 183] width 158 height 13
type input "30708160217"
click at [313, 294] on span "search Buscar Comprobante" at bounding box center [273, 292] width 139 height 13
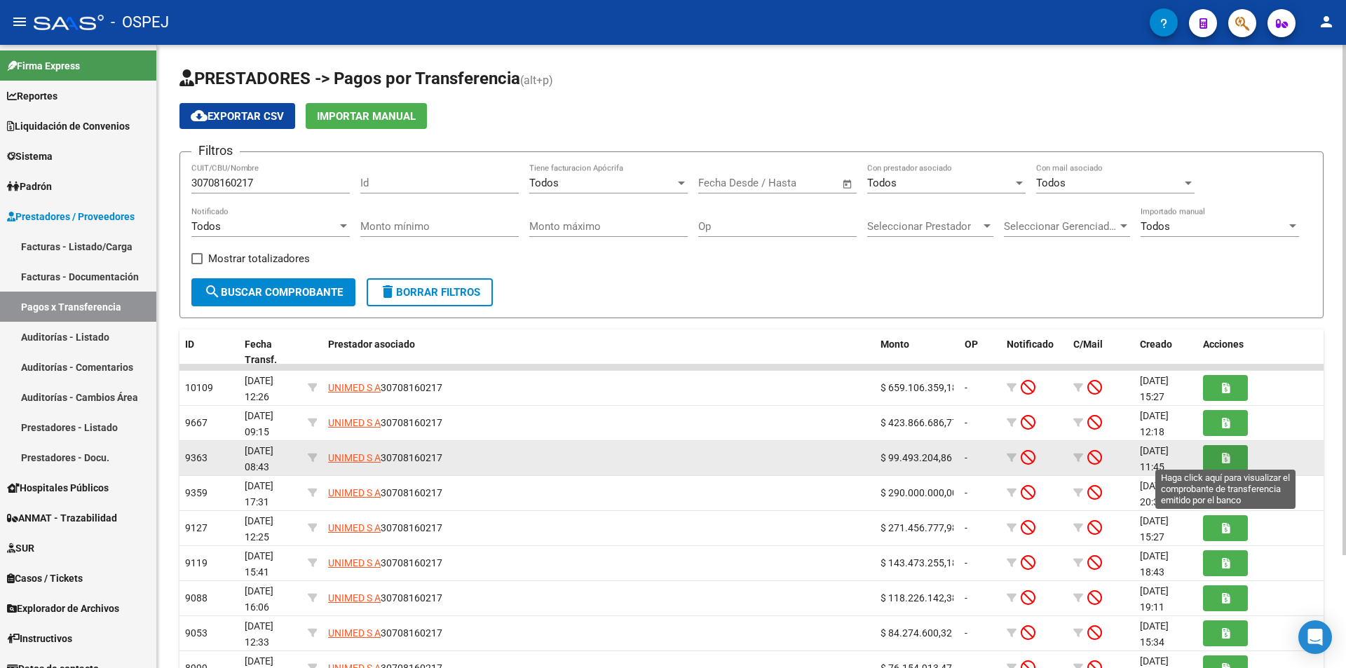
click at [1218, 463] on button "button" at bounding box center [1225, 458] width 45 height 26
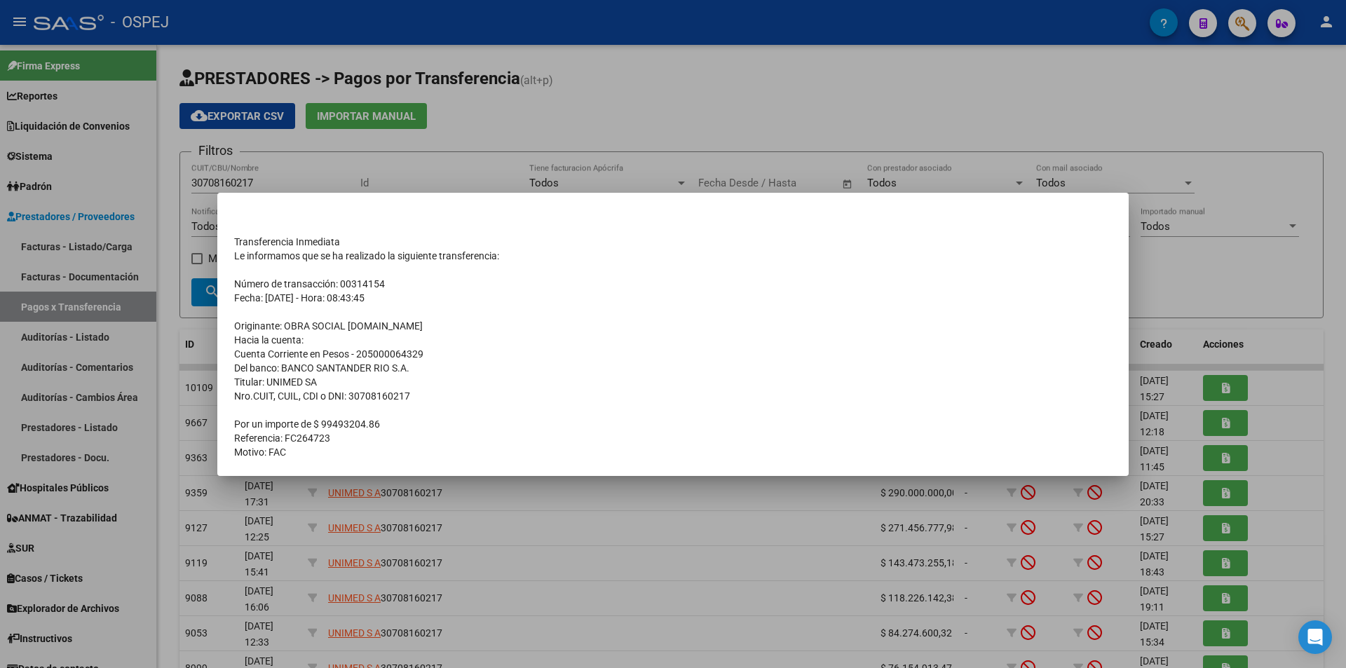
click at [1215, 289] on div at bounding box center [673, 334] width 1346 height 668
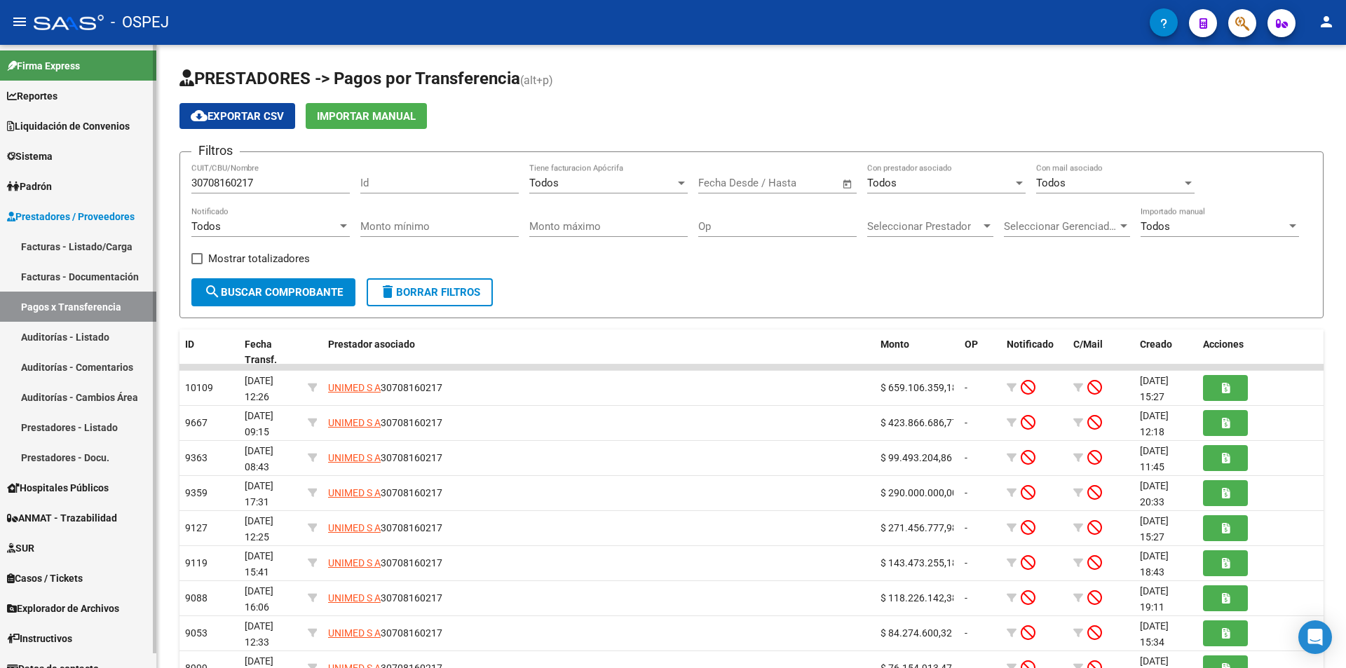
click at [87, 130] on span "Liquidación de Convenios" at bounding box center [68, 125] width 123 height 15
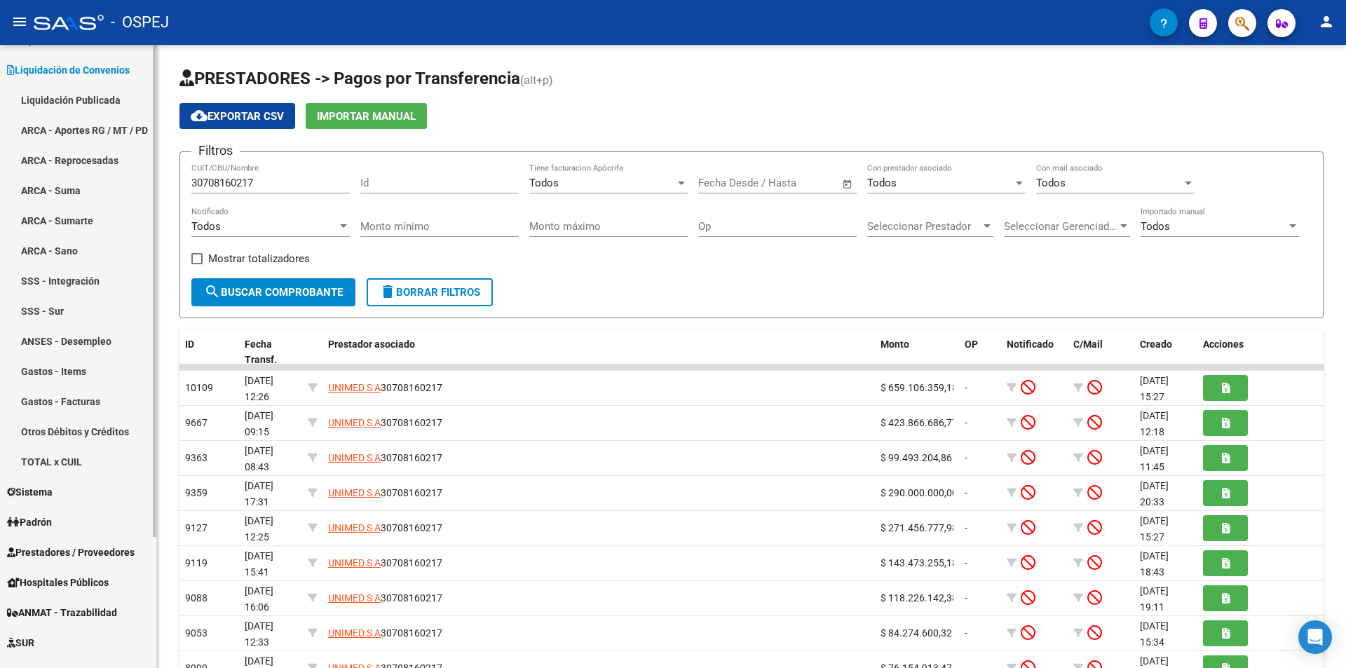
scroll to position [140, 0]
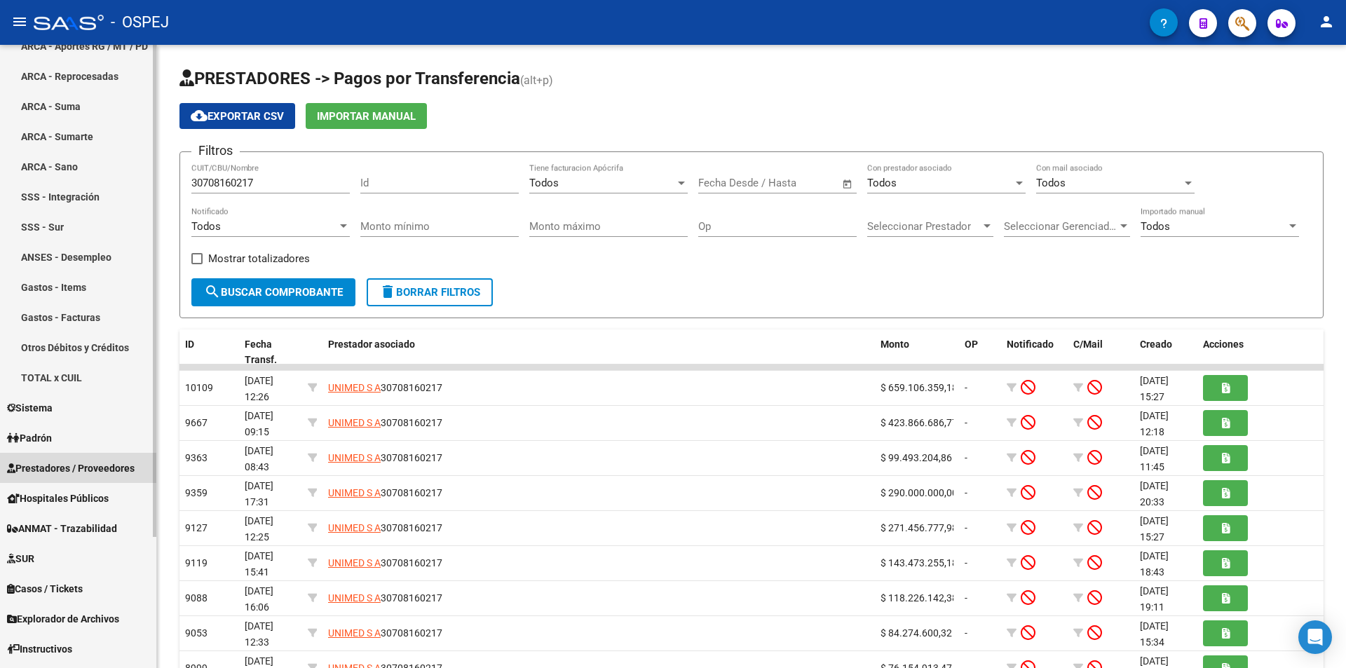
click at [96, 468] on span "Prestadores / Proveedores" at bounding box center [71, 468] width 128 height 15
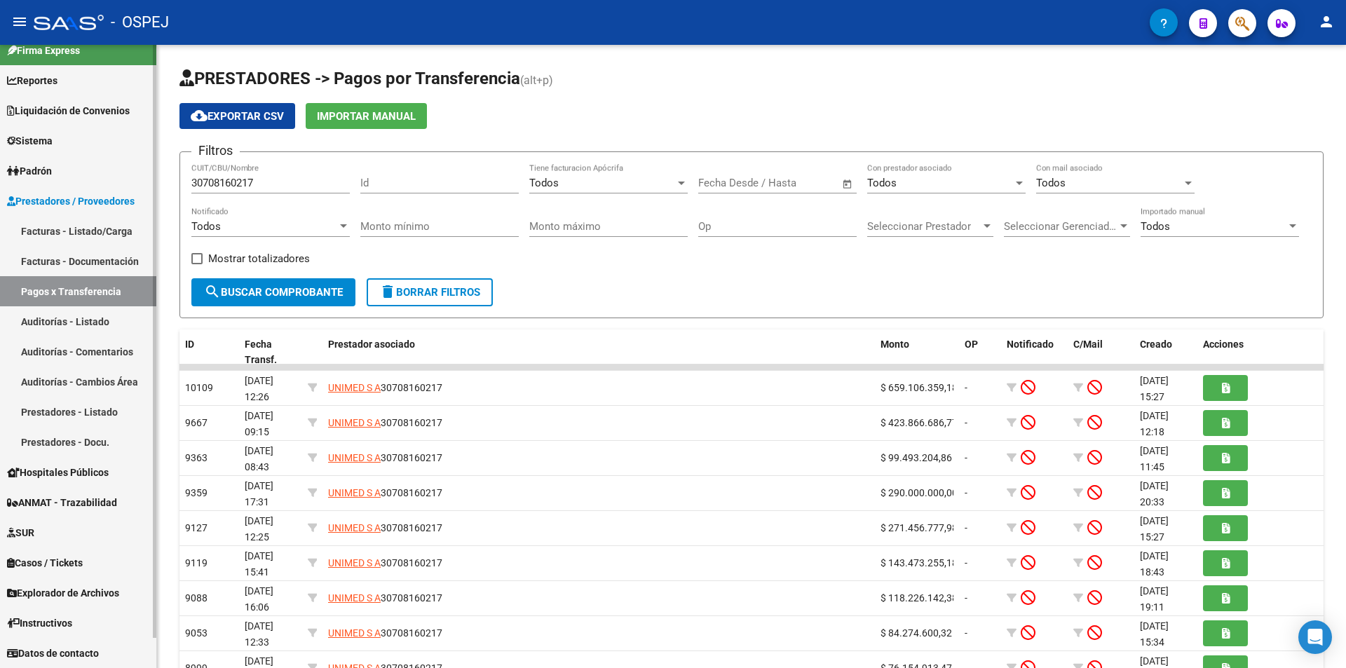
scroll to position [15, 0]
click at [106, 265] on link "Facturas - Documentación" at bounding box center [78, 261] width 156 height 30
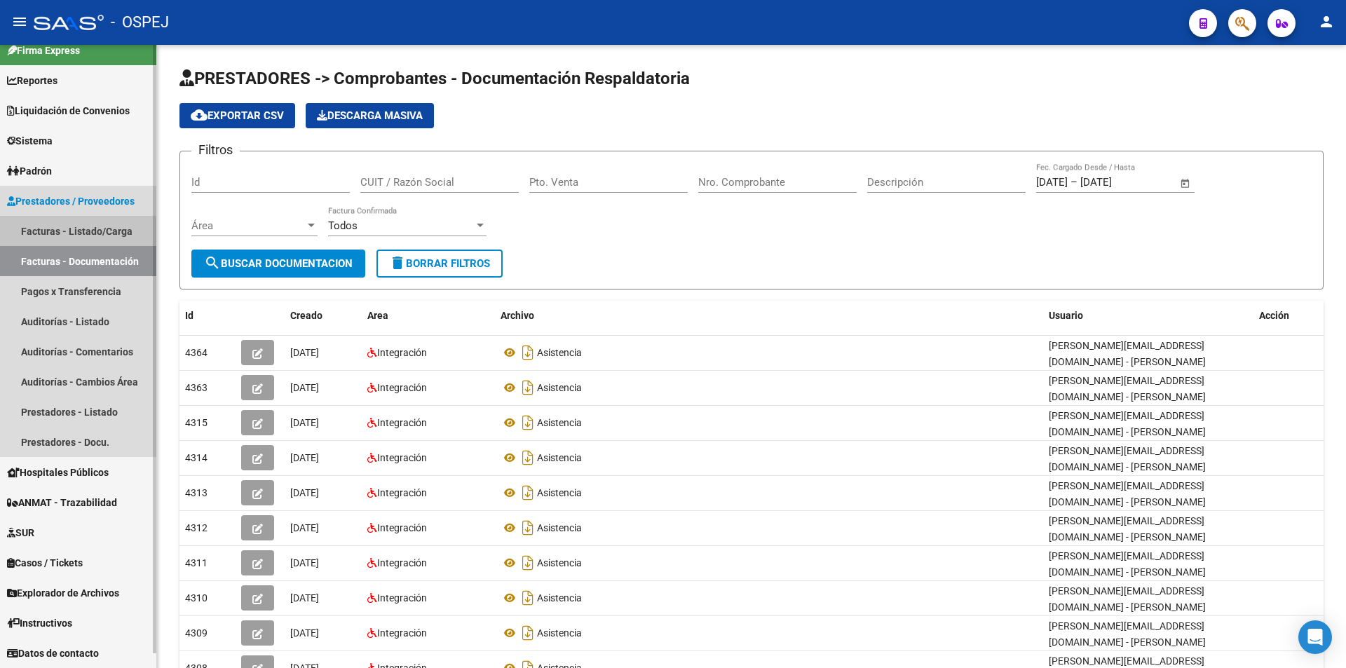
click at [76, 238] on link "Facturas - Listado/Carga" at bounding box center [78, 231] width 156 height 30
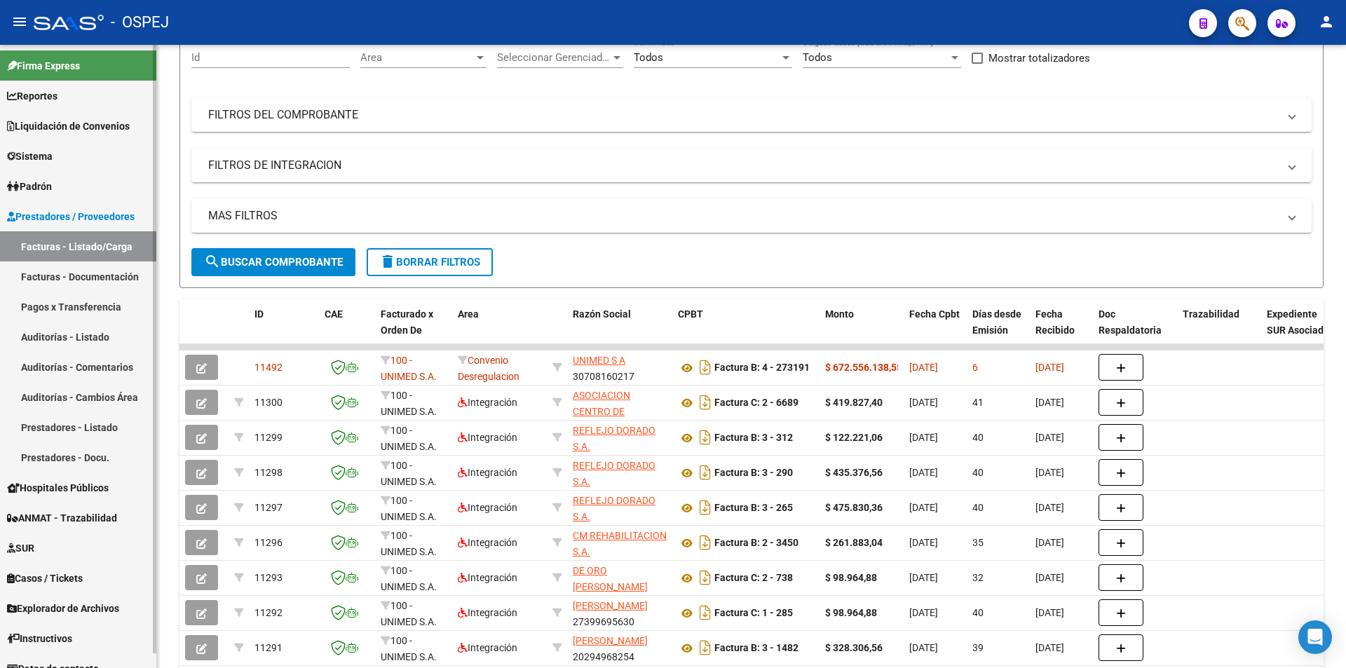
click at [84, 95] on link "Reportes" at bounding box center [78, 96] width 156 height 30
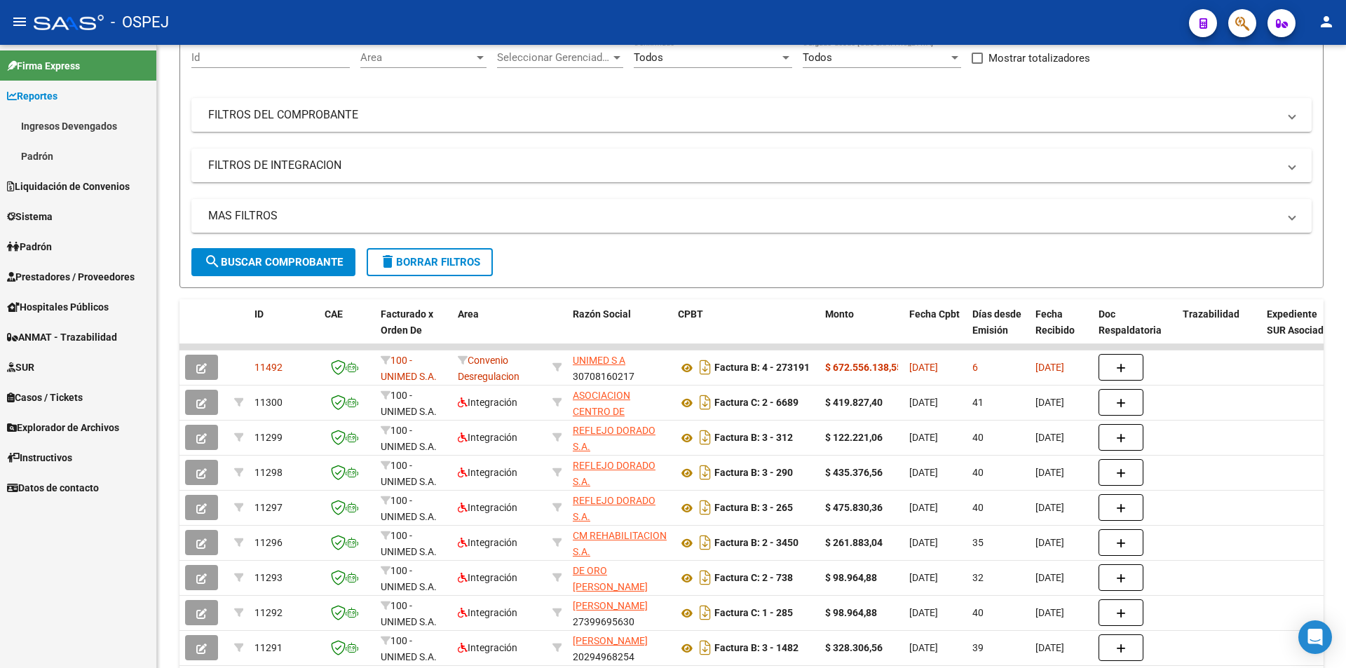
click at [1321, 23] on mat-icon "person" at bounding box center [1326, 21] width 17 height 17
click at [1302, 93] on button "exit_to_app Salir" at bounding box center [1298, 93] width 86 height 34
